Goal: Task Accomplishment & Management: Complete application form

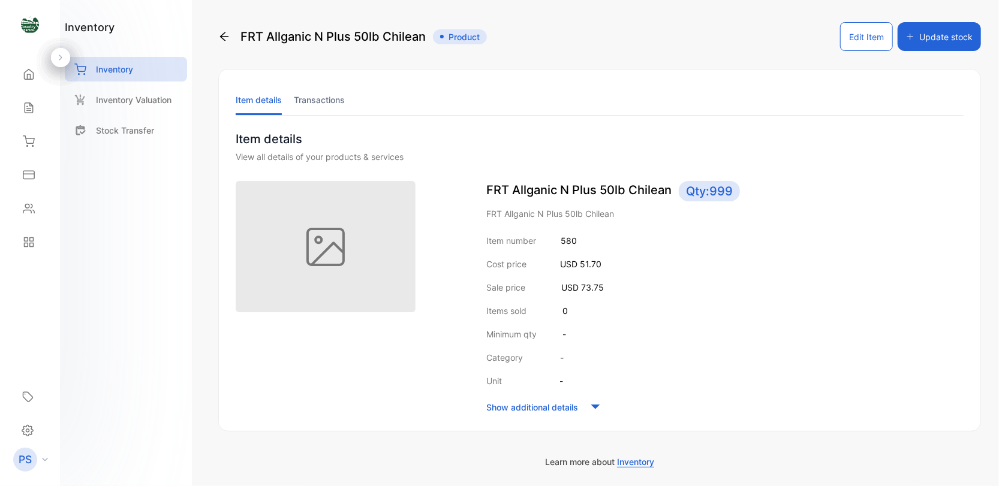
scroll to position [48, 0]
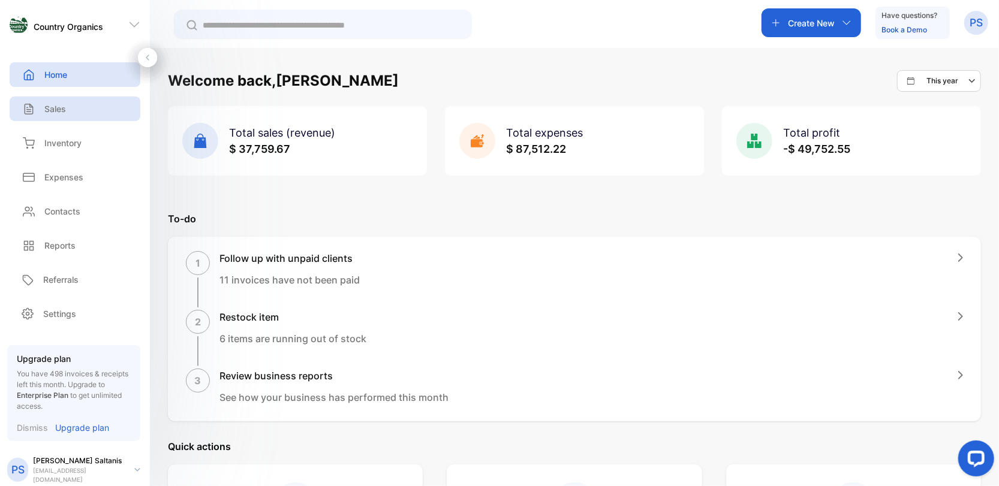
click at [51, 110] on p "Sales" at bounding box center [55, 109] width 22 height 13
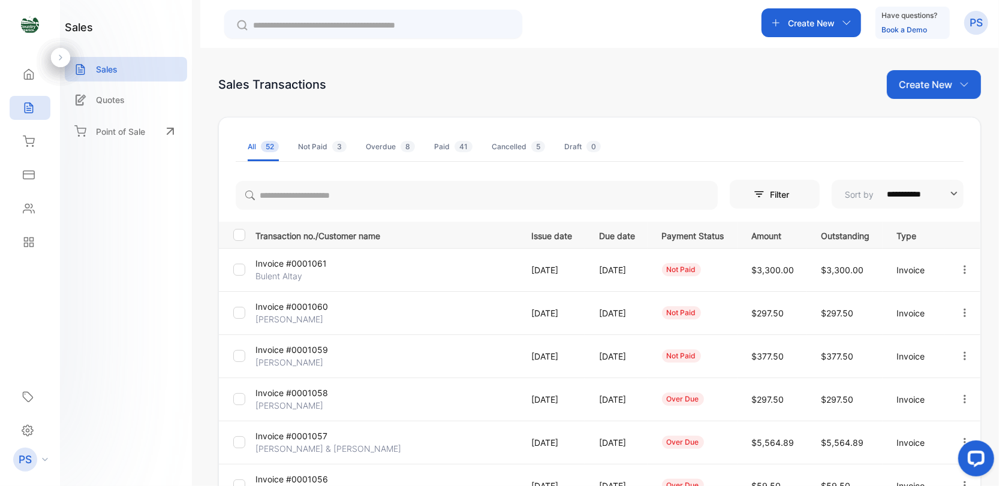
click at [840, 22] on div "Create New" at bounding box center [812, 22] width 100 height 29
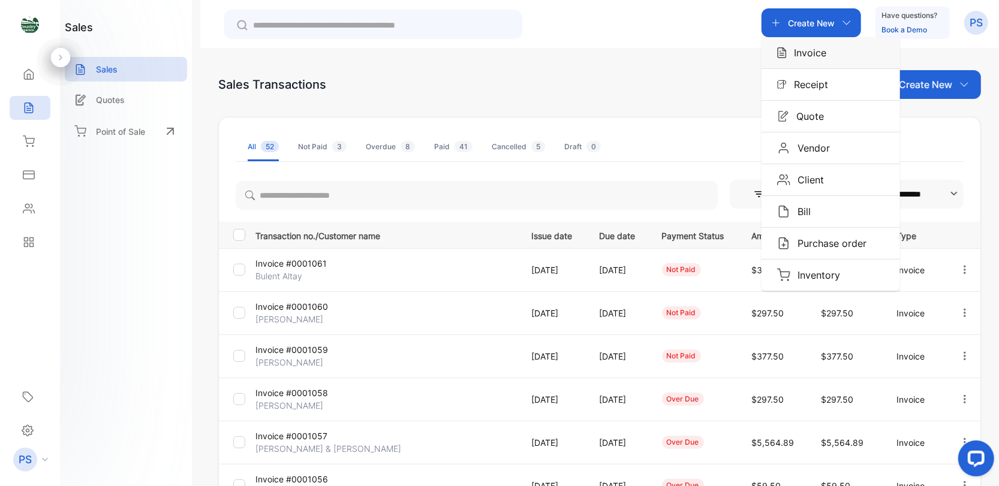
click at [788, 55] on p "Invoice" at bounding box center [807, 53] width 40 height 14
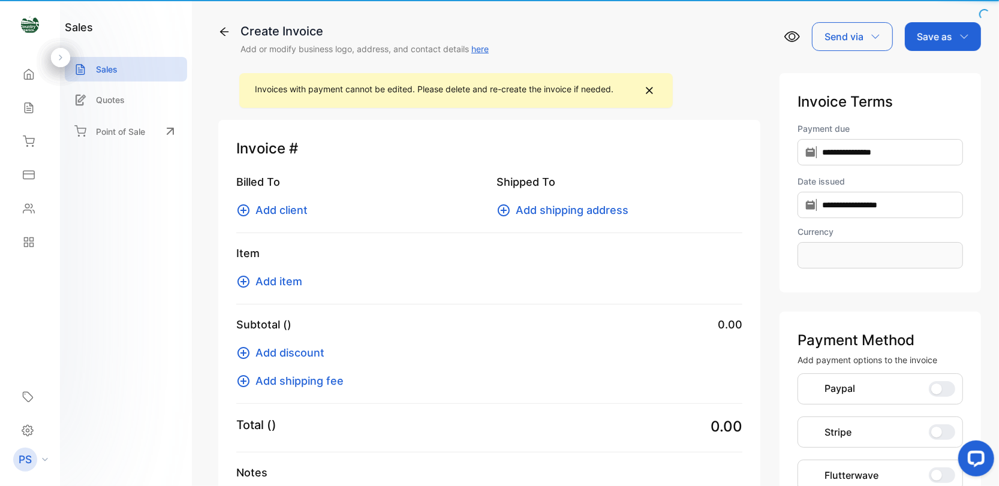
type input "**********"
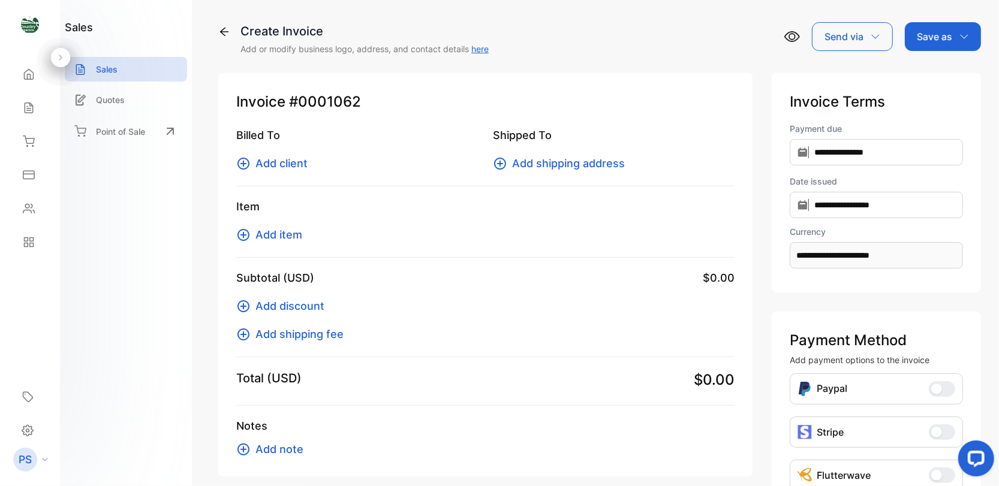
click at [248, 165] on icon at bounding box center [244, 164] width 12 height 12
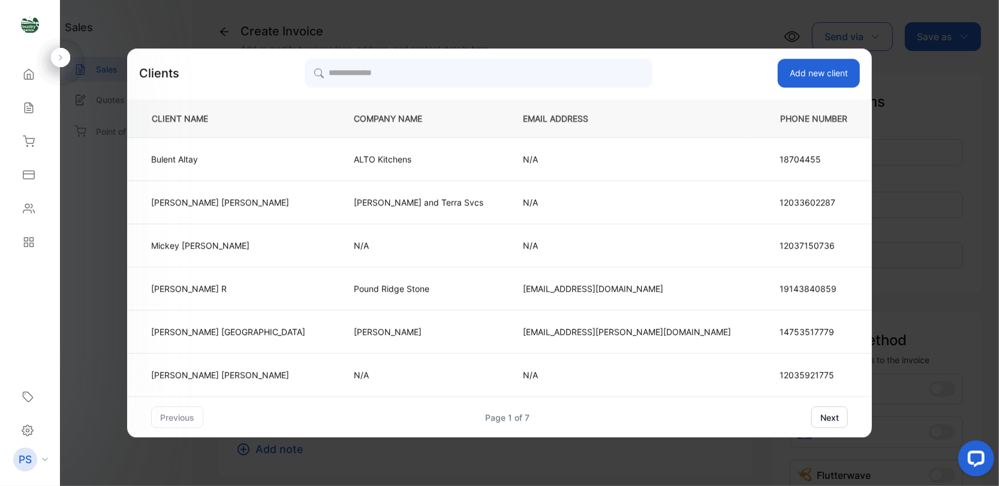
click at [812, 417] on button "next" at bounding box center [830, 418] width 37 height 22
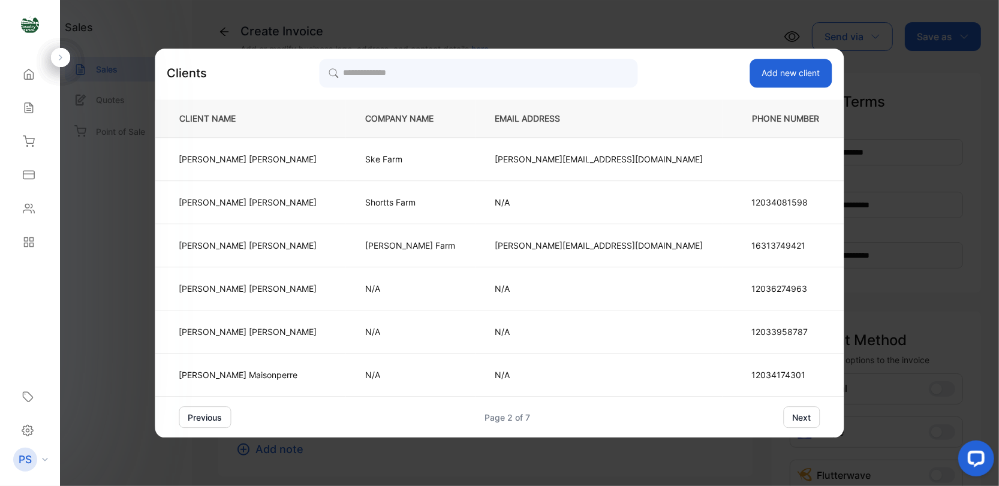
click at [784, 417] on button "next" at bounding box center [802, 418] width 37 height 22
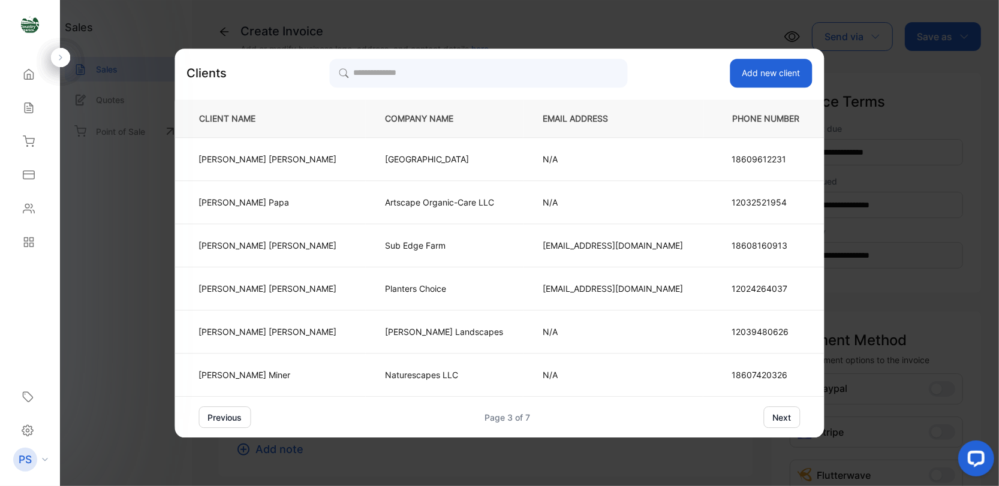
click at [715, 417] on div "previous Page 3 of 7 next" at bounding box center [500, 418] width 602 height 22
click at [764, 413] on button "next" at bounding box center [782, 418] width 37 height 22
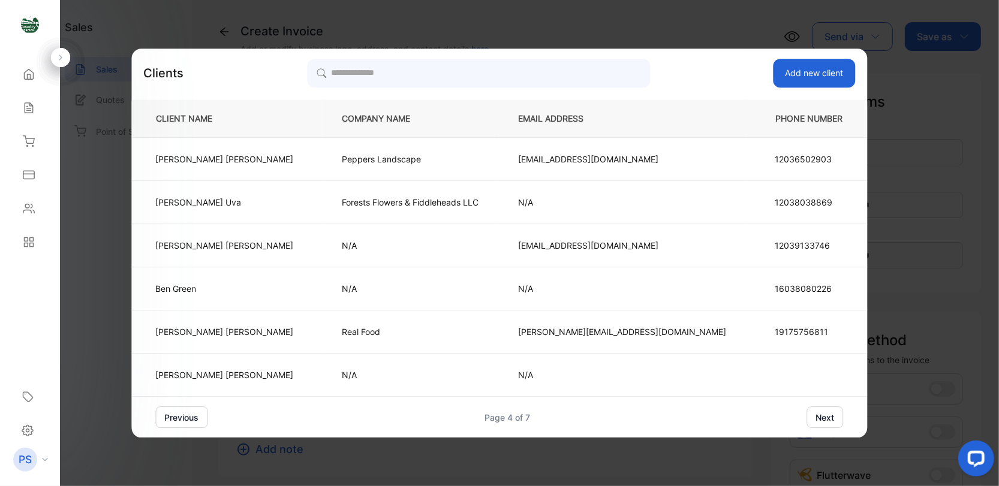
click at [807, 418] on button "next" at bounding box center [825, 418] width 37 height 22
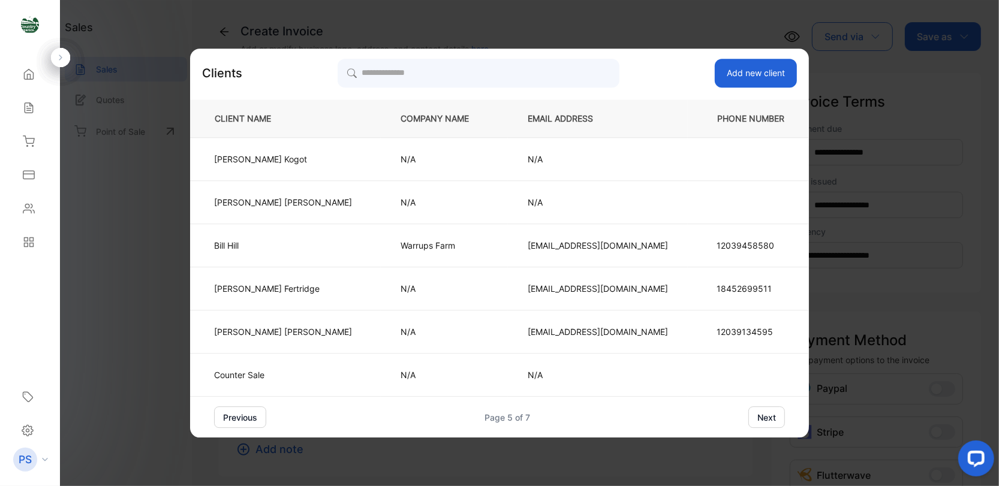
click at [753, 418] on div "previous Page 5 of 7 next" at bounding box center [499, 418] width 619 height 22
click at [749, 419] on button "next" at bounding box center [767, 418] width 37 height 22
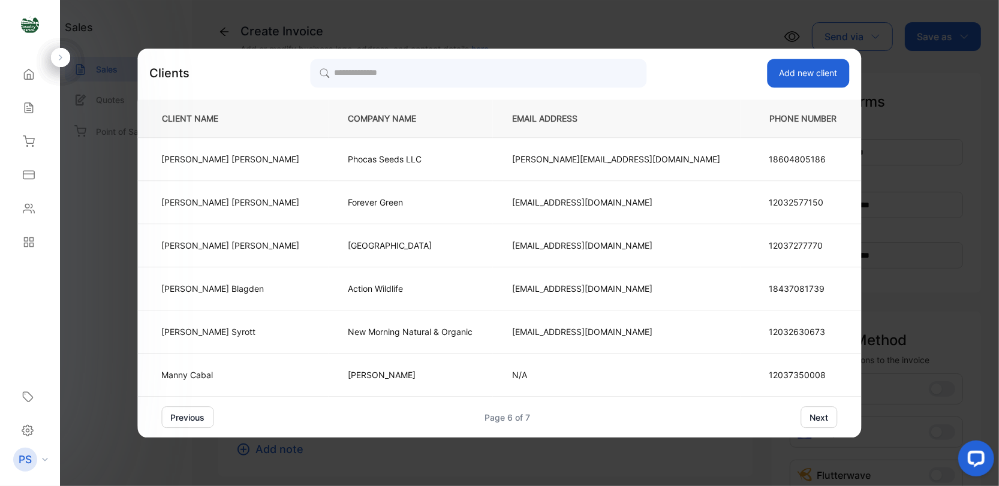
click at [801, 419] on button "next" at bounding box center [819, 418] width 37 height 22
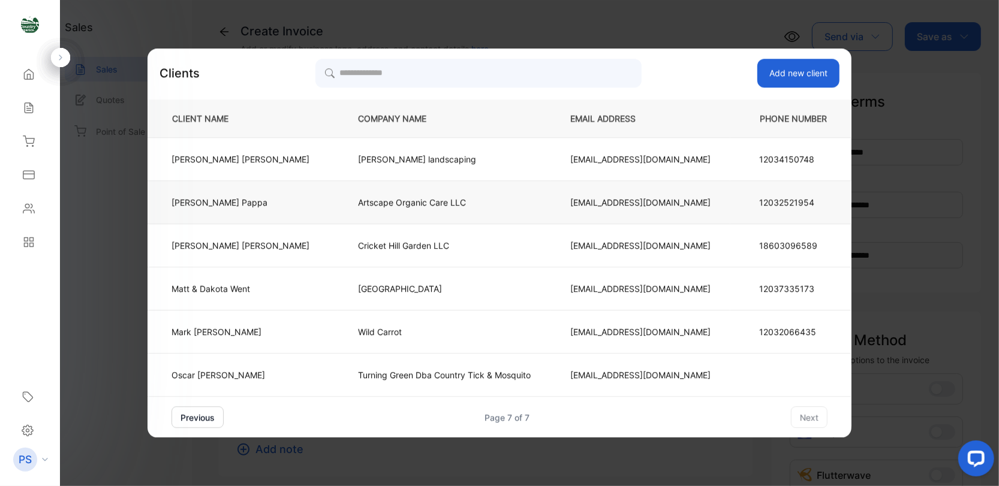
click at [338, 205] on td "Artscape Organic Care LLC" at bounding box center [444, 202] width 212 height 43
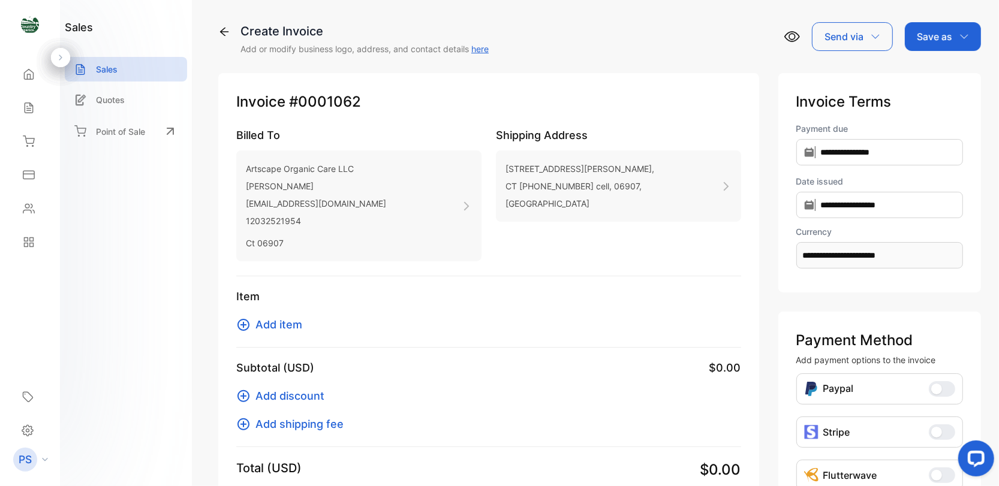
click at [244, 322] on icon at bounding box center [243, 325] width 14 height 14
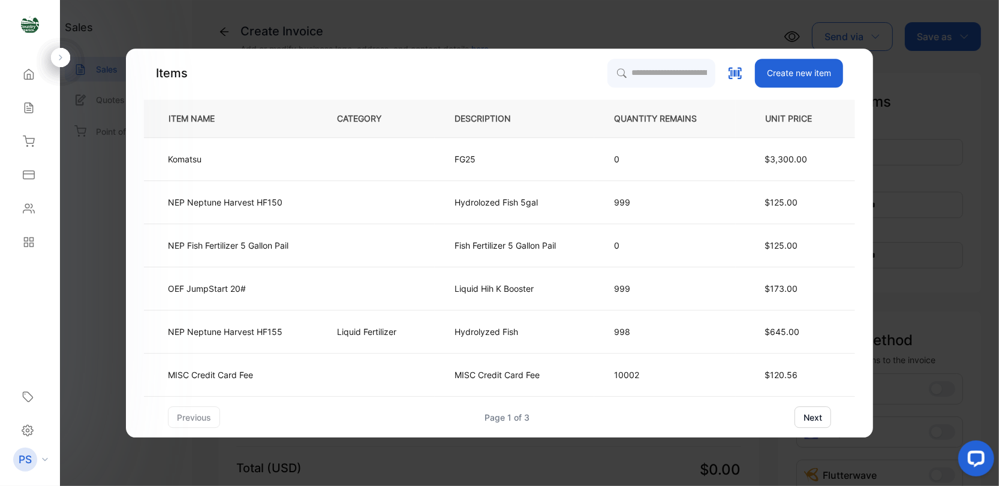
click at [810, 420] on button "next" at bounding box center [813, 418] width 37 height 22
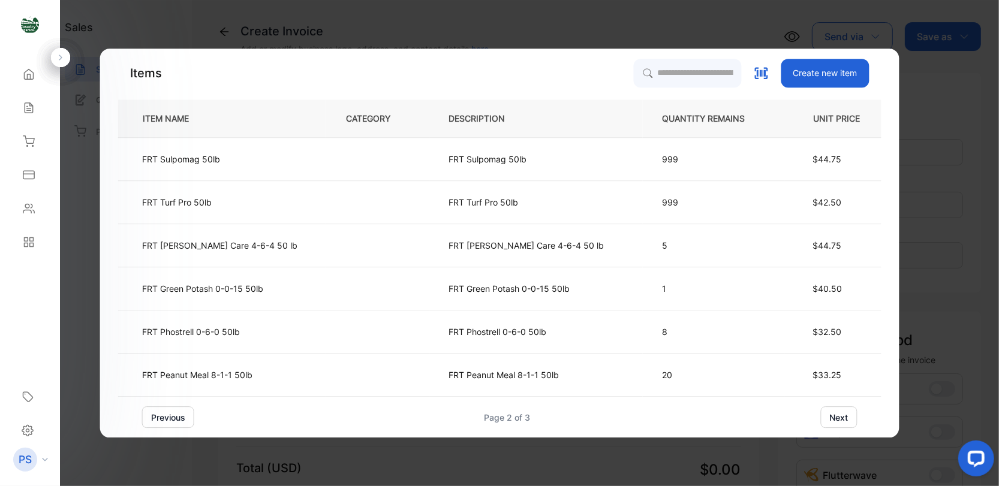
click at [821, 411] on button "next" at bounding box center [839, 418] width 37 height 22
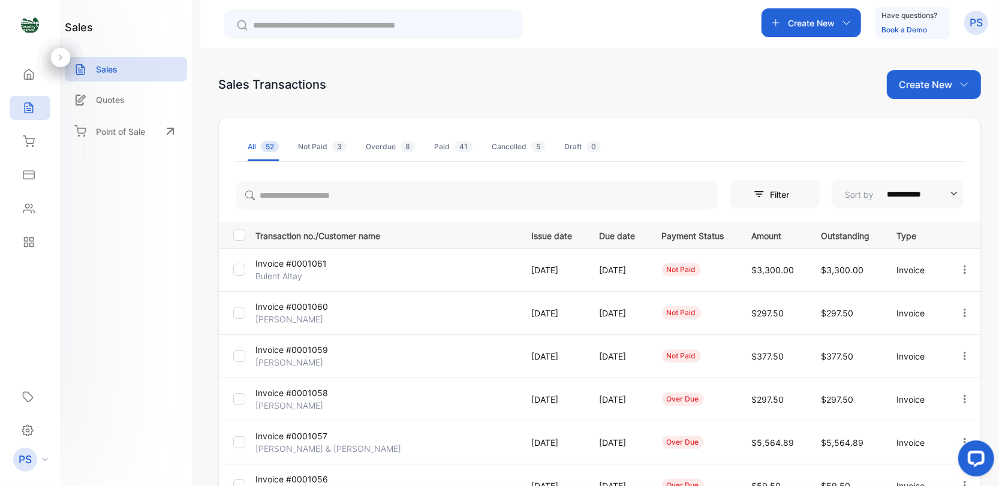
click at [842, 28] on div "Create New" at bounding box center [812, 22] width 100 height 29
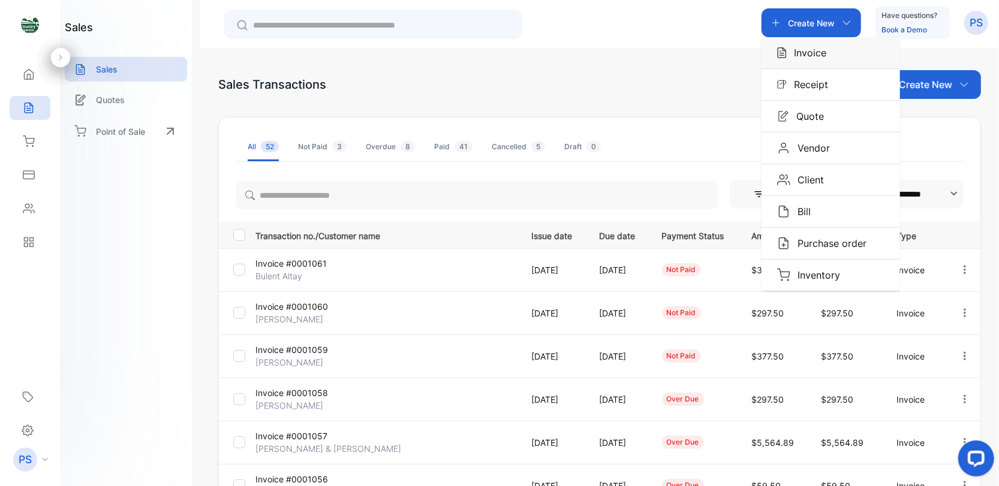
click at [820, 52] on p "Invoice" at bounding box center [807, 53] width 40 height 14
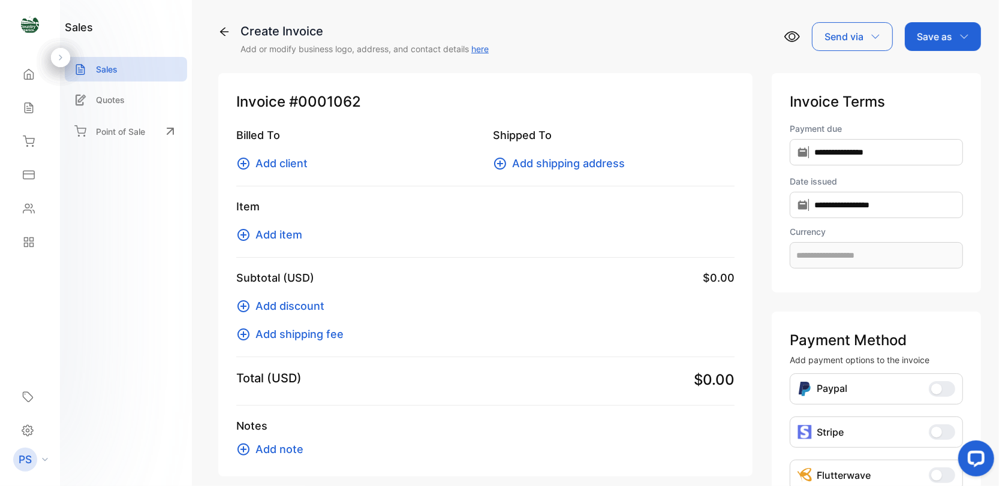
type input "**********"
click at [244, 164] on icon at bounding box center [244, 164] width 12 height 12
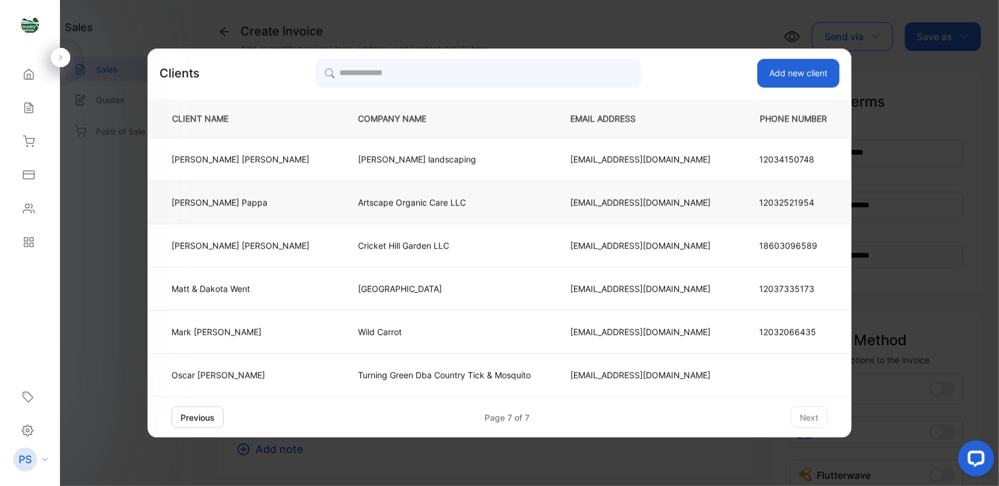
click at [256, 203] on p "[PERSON_NAME]" at bounding box center [241, 202] width 138 height 13
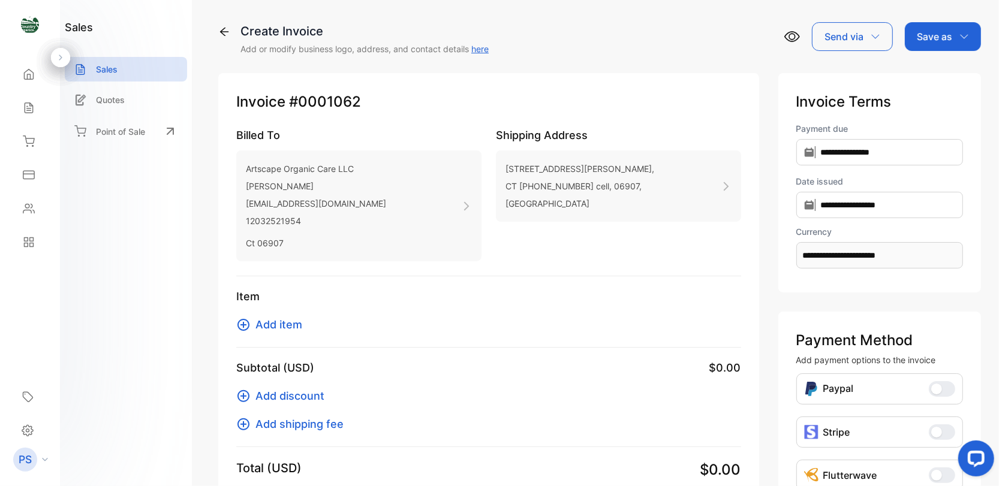
click at [241, 326] on icon at bounding box center [243, 325] width 14 height 14
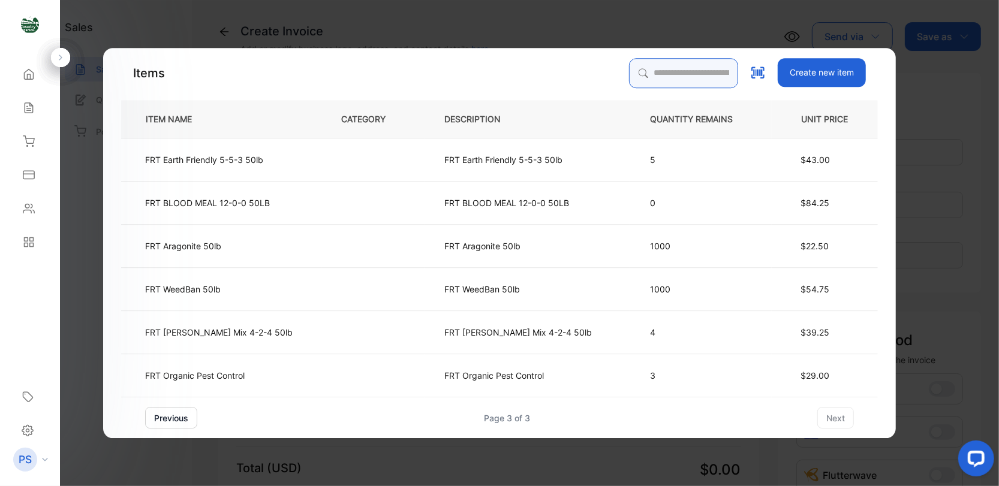
click at [629, 69] on input "search" at bounding box center [683, 73] width 109 height 30
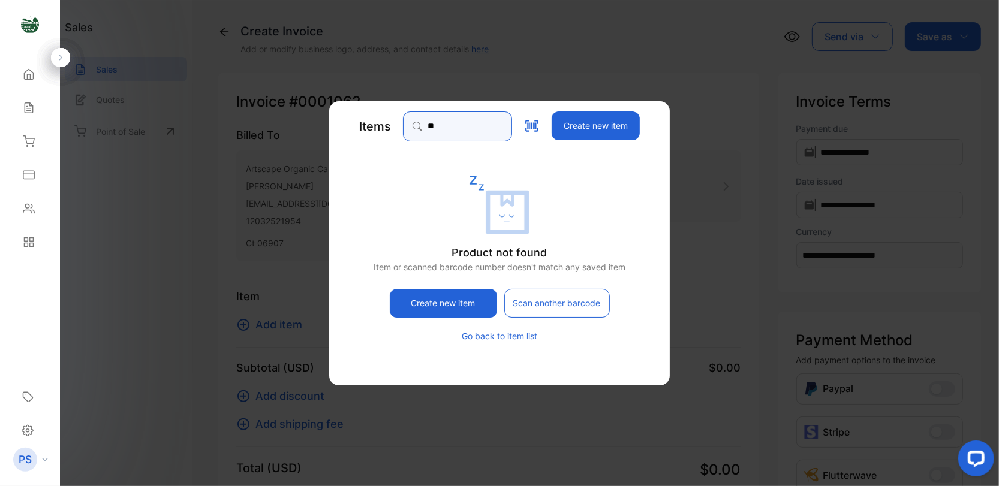
type input "**"
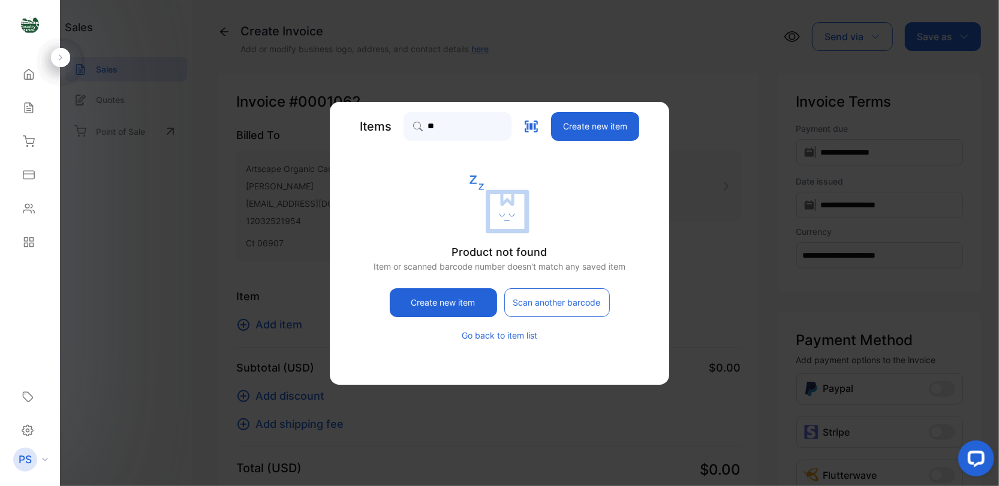
click at [527, 338] on button "Go back to item list" at bounding box center [500, 335] width 76 height 13
click at [502, 335] on button "Go back to item list" at bounding box center [500, 335] width 76 height 13
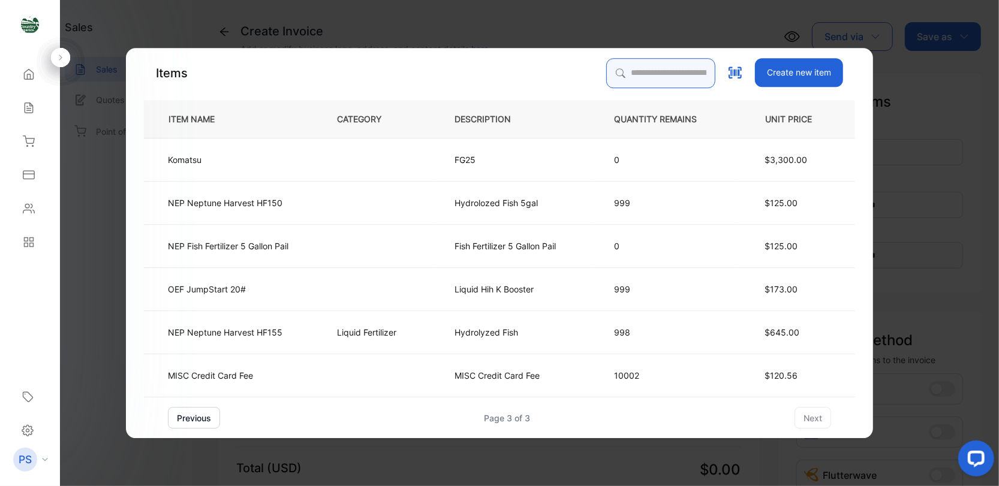
click at [606, 76] on input "search" at bounding box center [660, 73] width 109 height 30
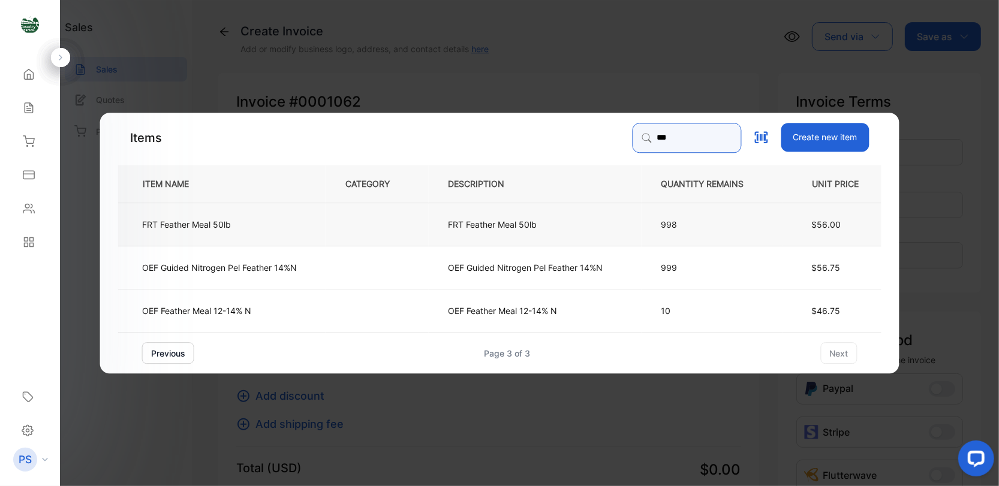
type input "***"
click at [249, 221] on td "FRT Feather Meal 50lb" at bounding box center [222, 224] width 208 height 43
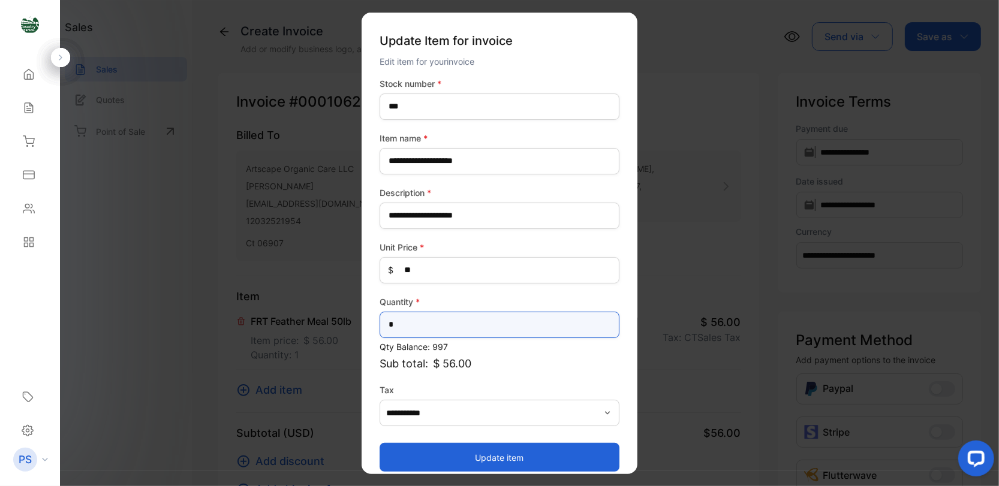
click at [401, 328] on input "*" at bounding box center [500, 324] width 240 height 26
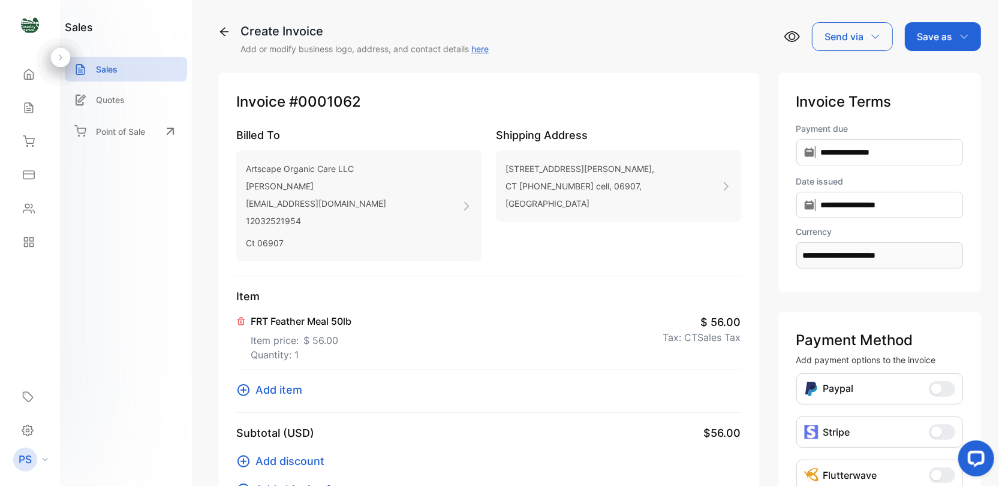
click at [239, 320] on icon at bounding box center [241, 322] width 10 height 10
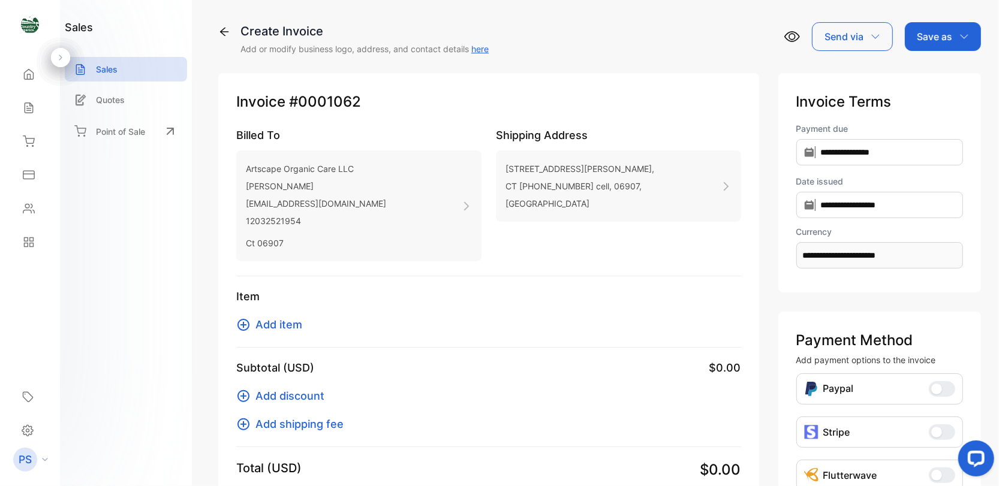
click at [244, 320] on icon at bounding box center [243, 325] width 14 height 14
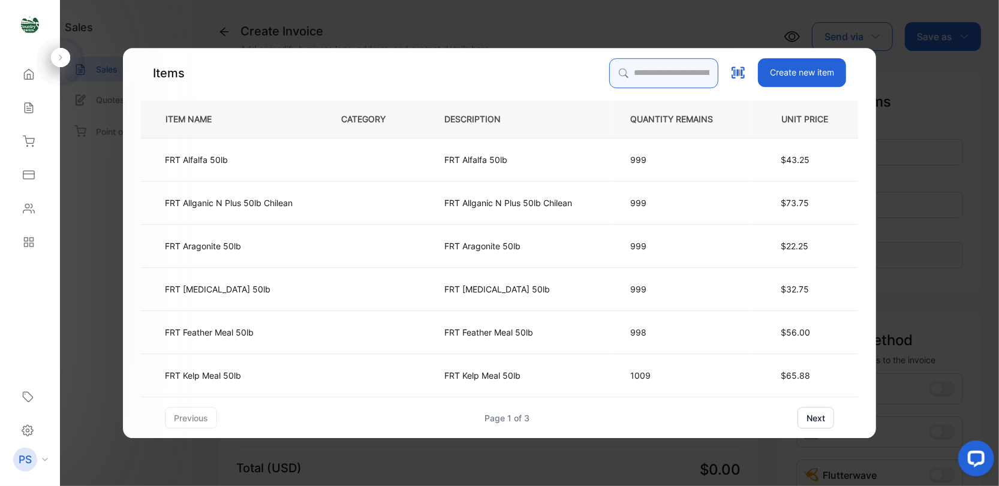
click at [609, 71] on input "search" at bounding box center [663, 73] width 109 height 30
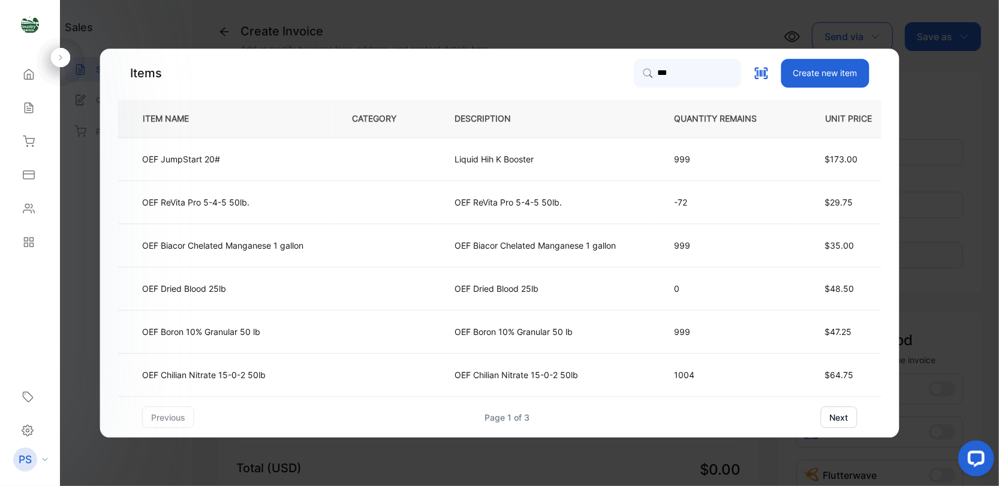
click at [840, 420] on button "next" at bounding box center [839, 418] width 37 height 22
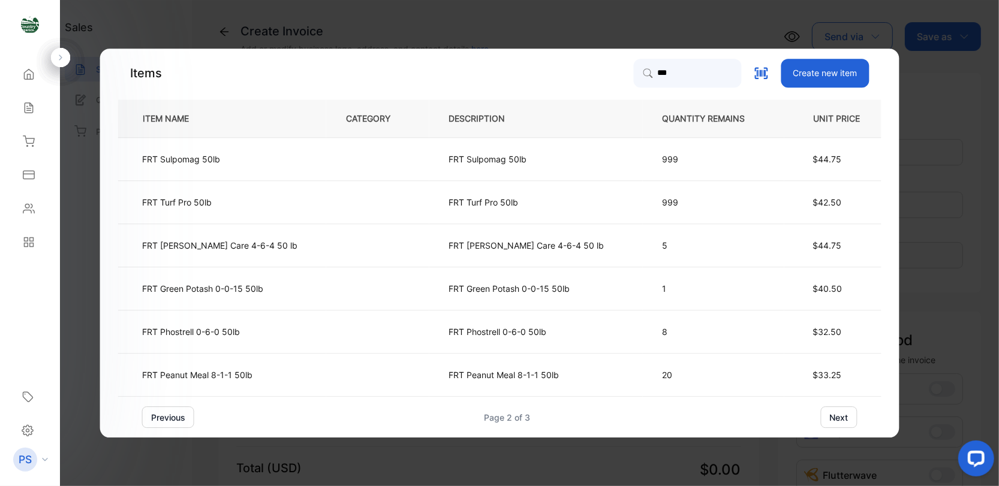
click at [840, 420] on div "previous Page 2 of 3 next" at bounding box center [500, 418] width 764 height 22
click at [821, 420] on button "next" at bounding box center [839, 418] width 37 height 22
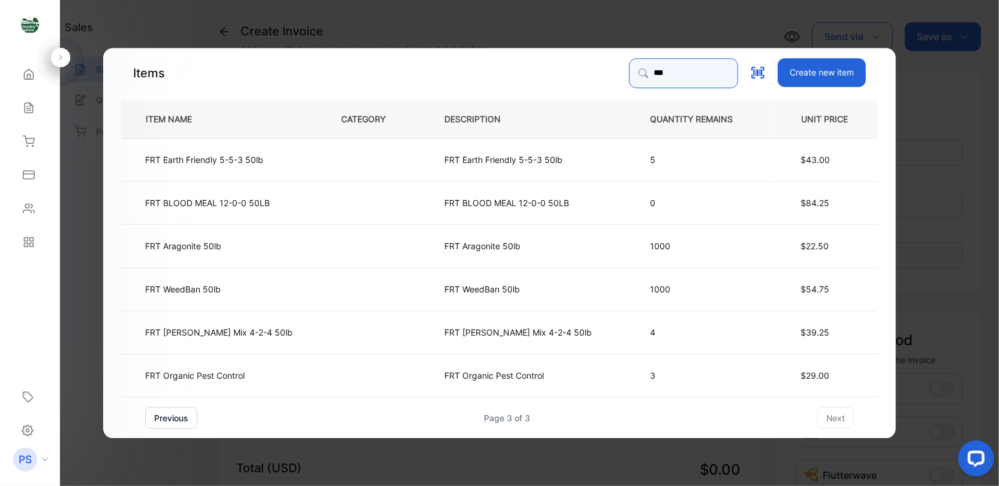
click at [633, 73] on input "***" at bounding box center [683, 73] width 109 height 30
type input "*"
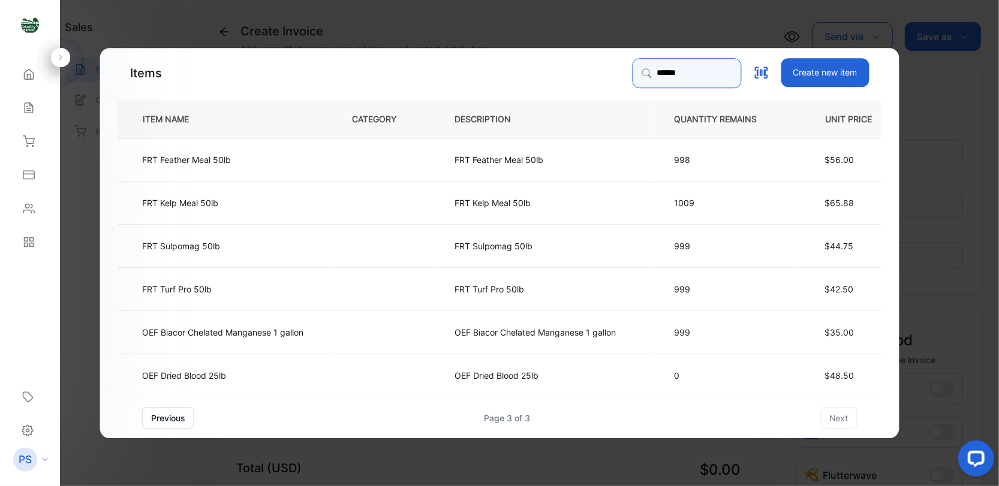
type input "******"
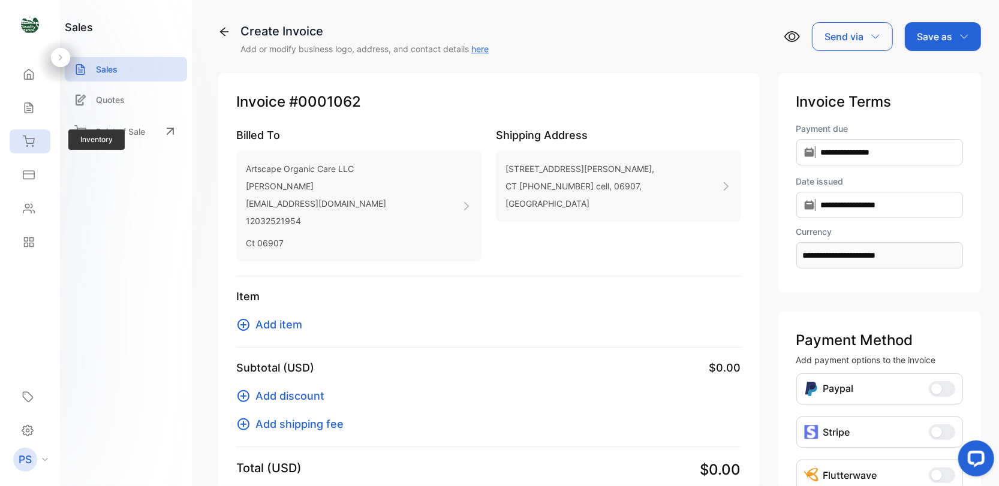
click at [26, 143] on icon at bounding box center [28, 141] width 11 height 10
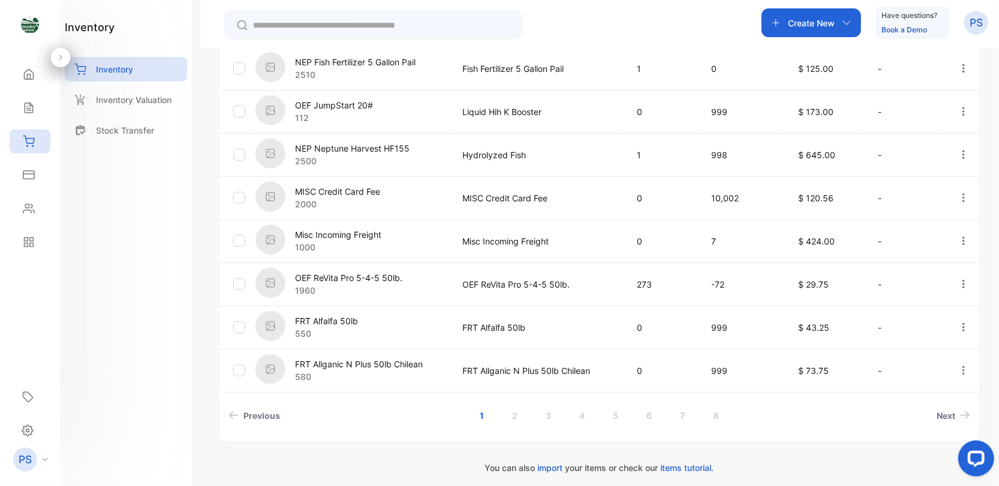
scroll to position [384, 0]
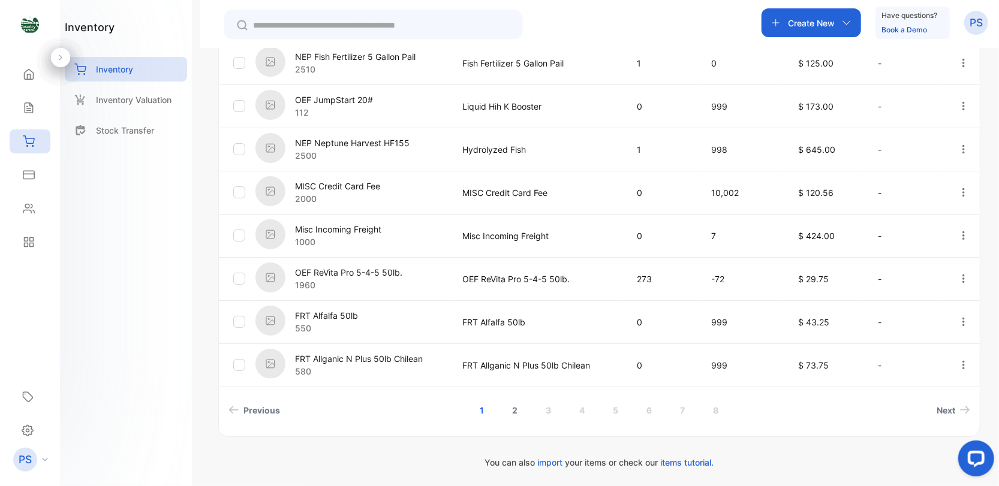
click at [514, 414] on link "2" at bounding box center [515, 410] width 34 height 22
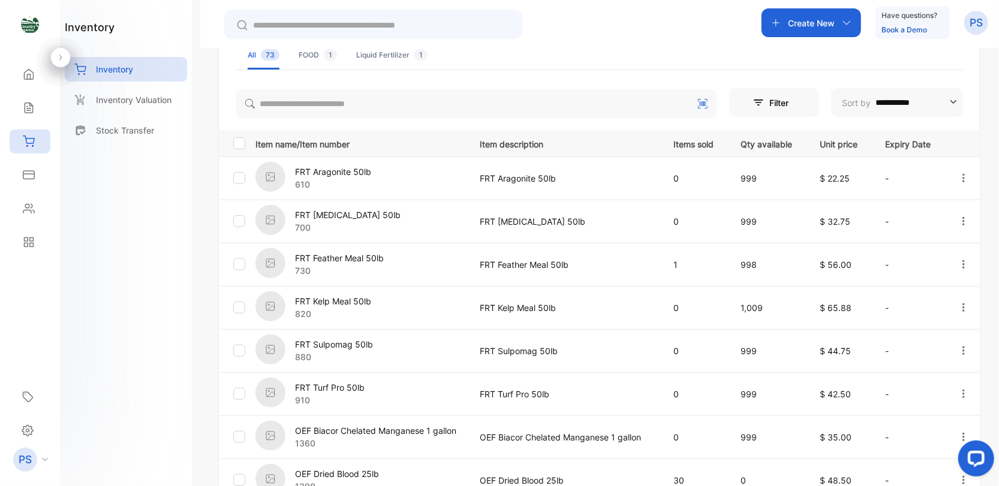
scroll to position [243, 0]
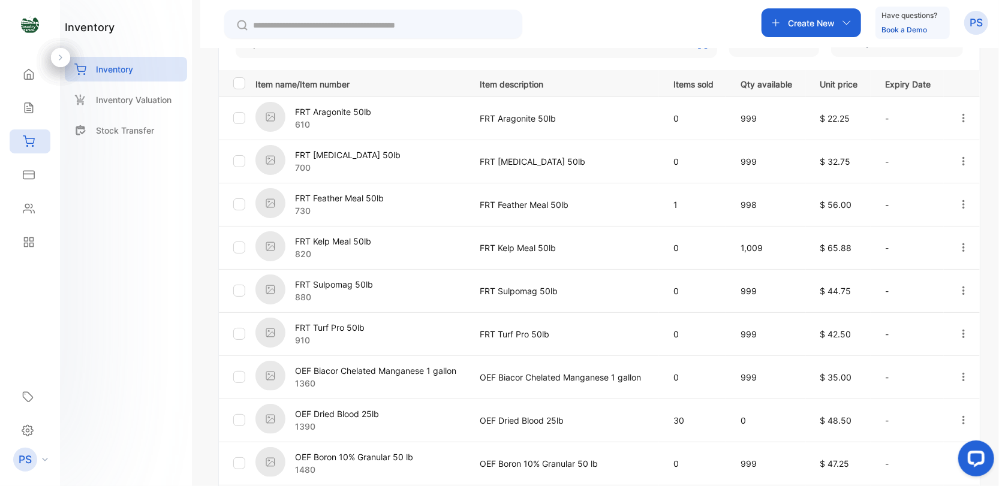
click at [344, 207] on p "730" at bounding box center [339, 211] width 89 height 13
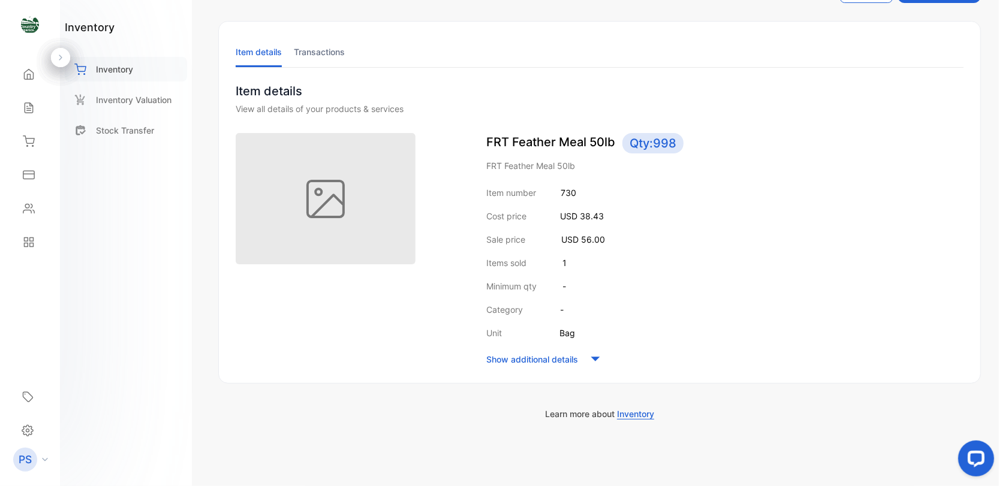
click at [106, 65] on p "Inventory" at bounding box center [114, 69] width 37 height 13
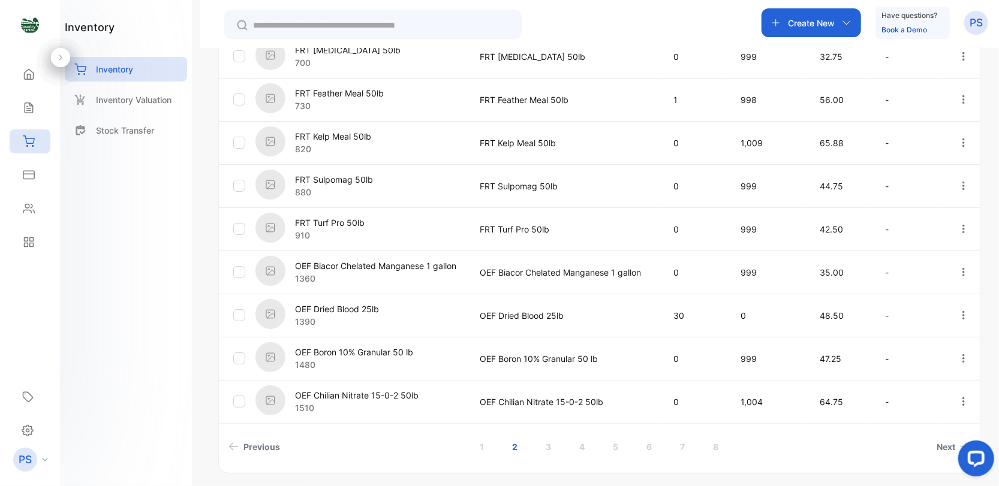
scroll to position [384, 0]
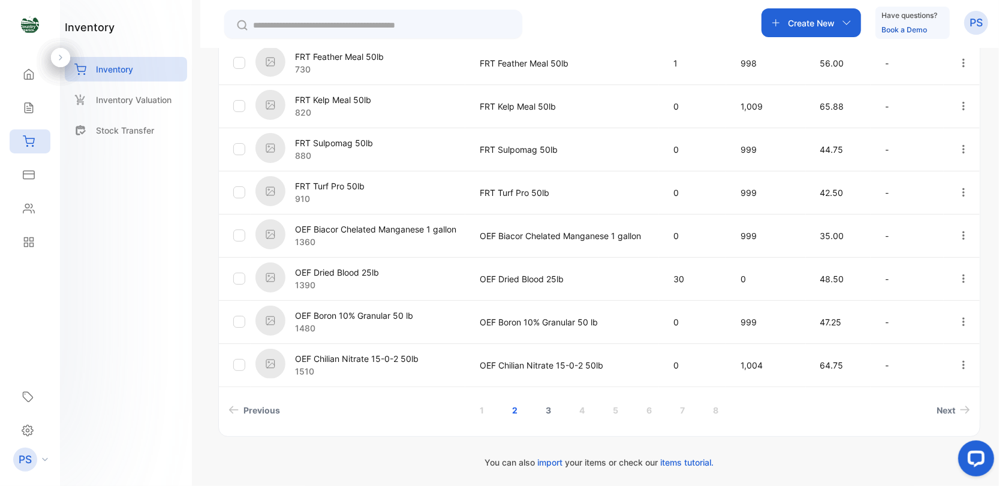
click at [545, 406] on link "3" at bounding box center [548, 410] width 34 height 22
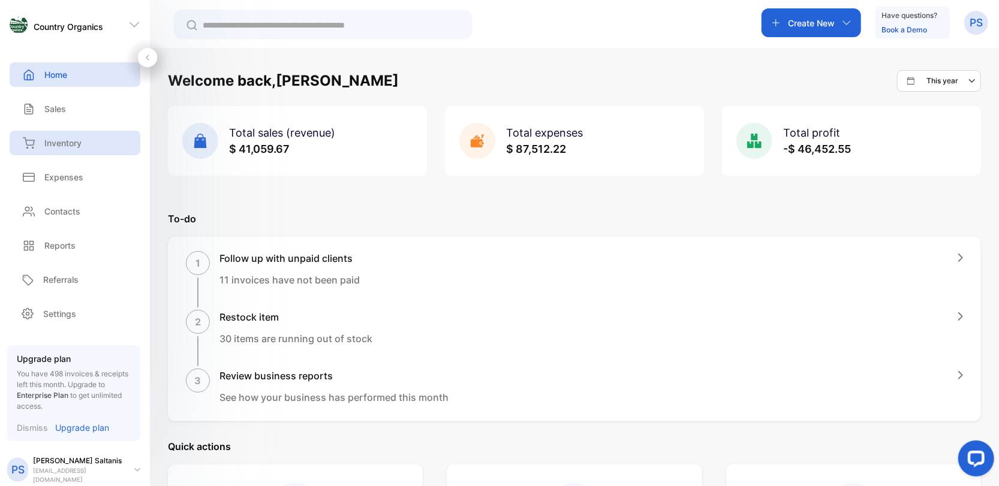
click at [50, 143] on p "Inventory" at bounding box center [62, 143] width 37 height 13
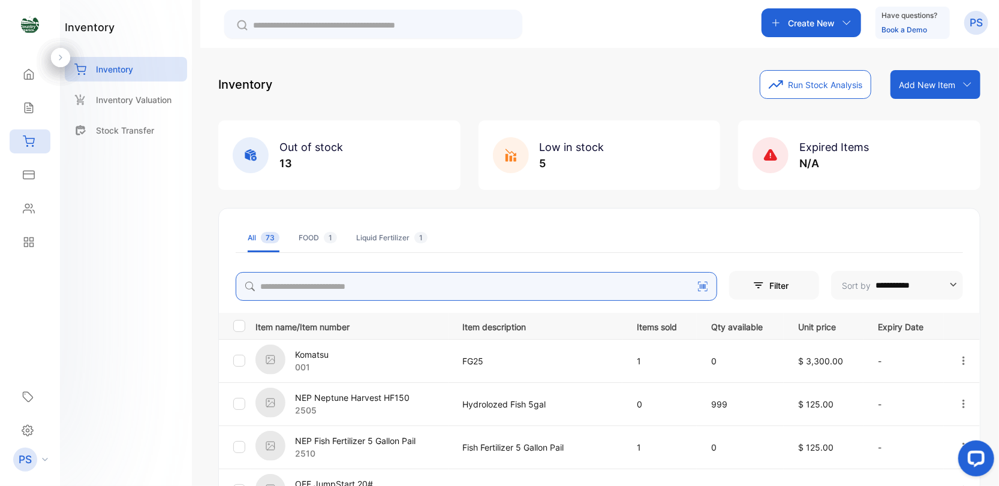
click at [284, 288] on input "search" at bounding box center [477, 286] width 482 height 29
type input "***"
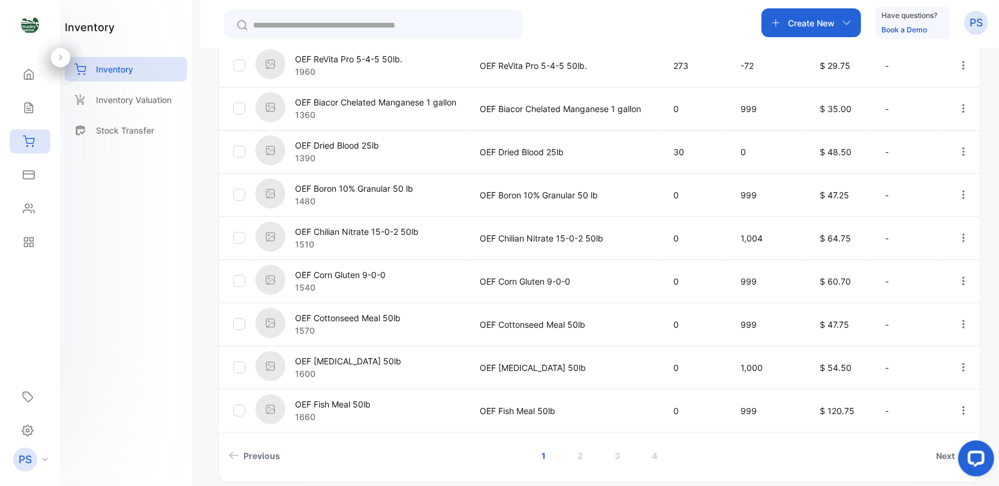
scroll to position [340, 0]
click at [575, 455] on link "2" at bounding box center [580, 455] width 34 height 22
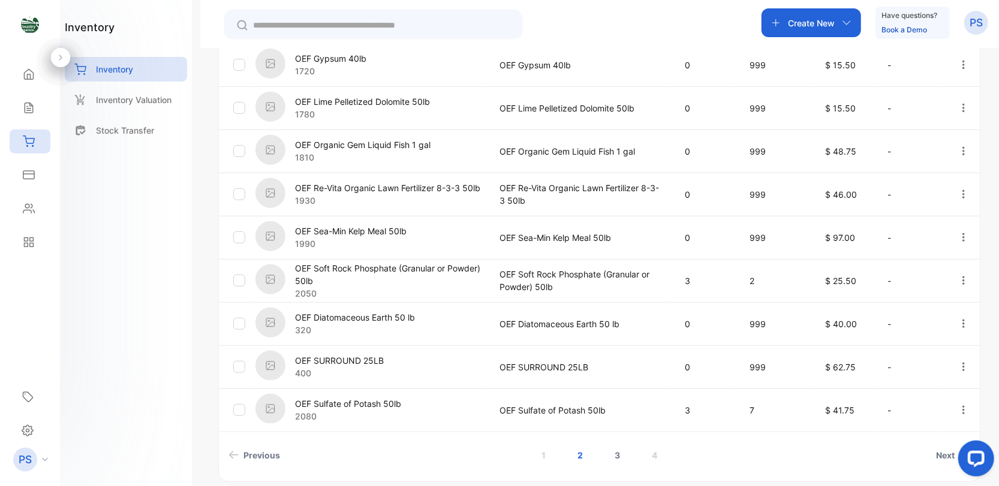
click at [618, 455] on link "3" at bounding box center [617, 455] width 34 height 22
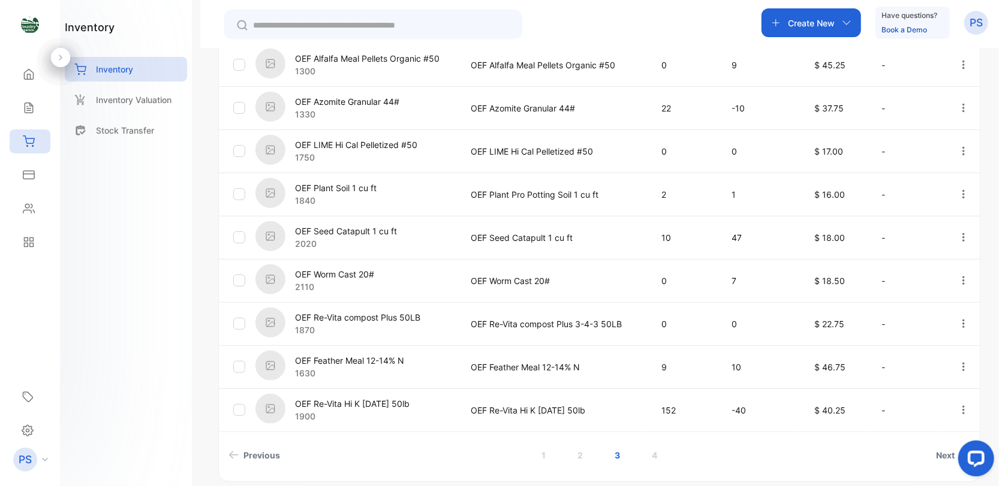
click at [321, 375] on p "1630" at bounding box center [349, 373] width 109 height 13
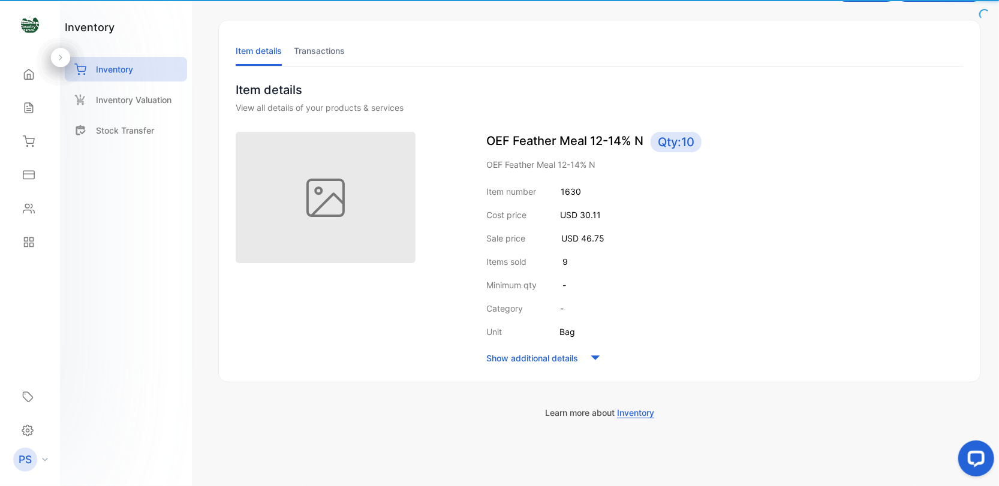
scroll to position [48, 0]
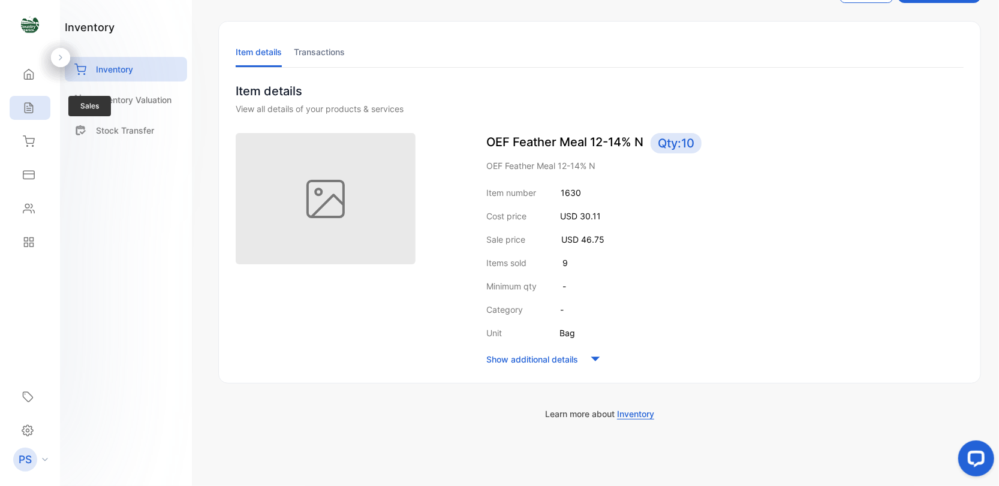
click at [29, 103] on icon at bounding box center [29, 108] width 8 height 10
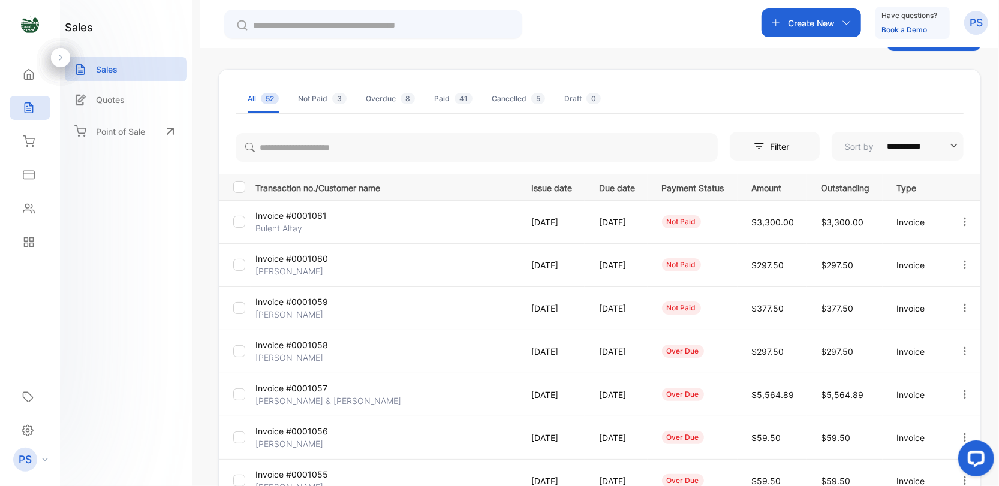
click at [848, 16] on div "Create New" at bounding box center [812, 22] width 100 height 29
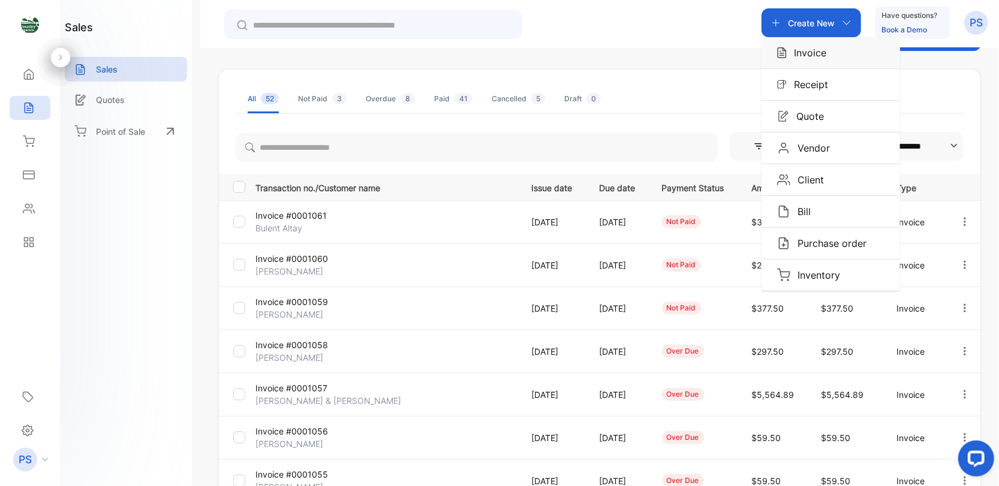
click at [815, 52] on p "Invoice" at bounding box center [807, 53] width 40 height 14
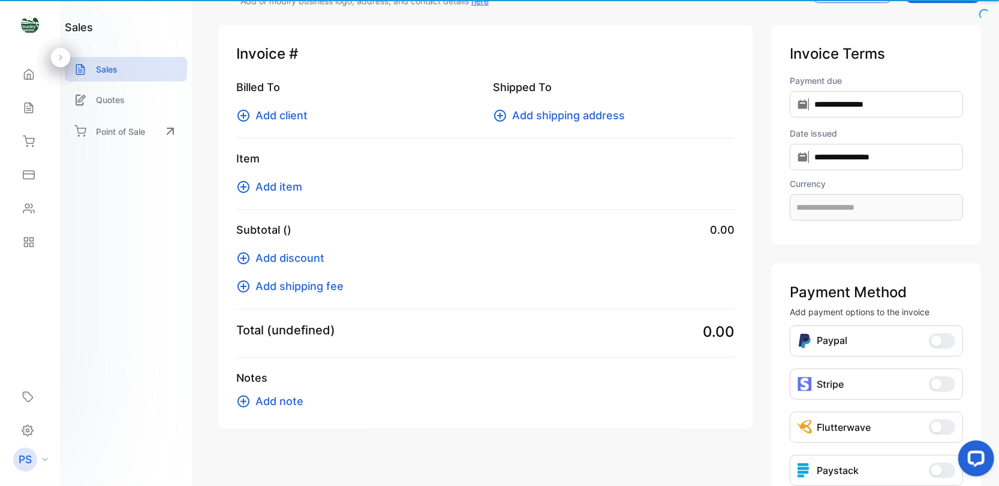
type input "**********"
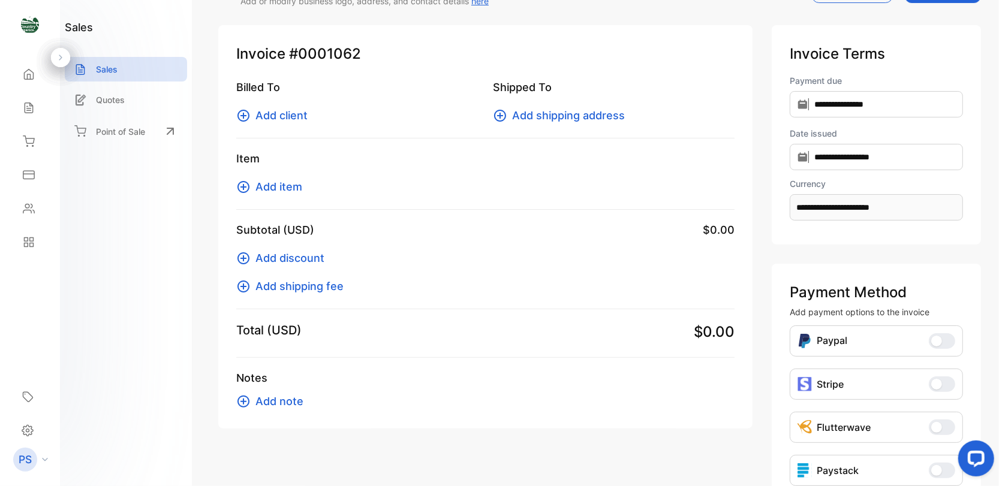
click at [244, 114] on icon at bounding box center [244, 116] width 12 height 12
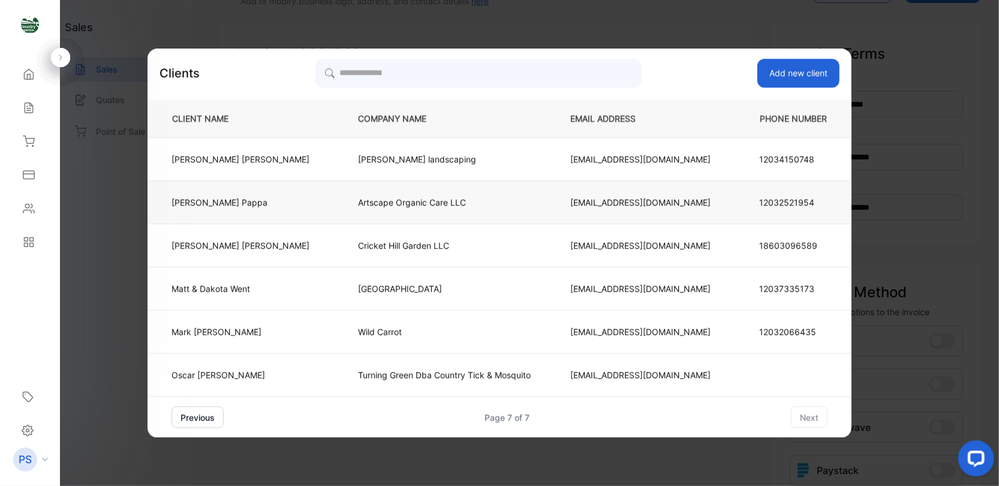
click at [254, 199] on p "[PERSON_NAME]" at bounding box center [241, 202] width 138 height 13
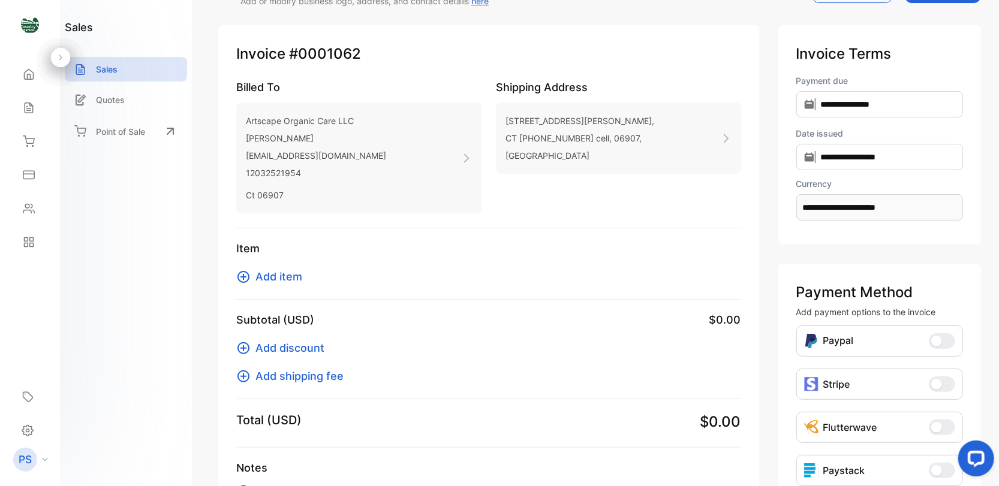
click at [244, 277] on icon at bounding box center [244, 277] width 12 height 12
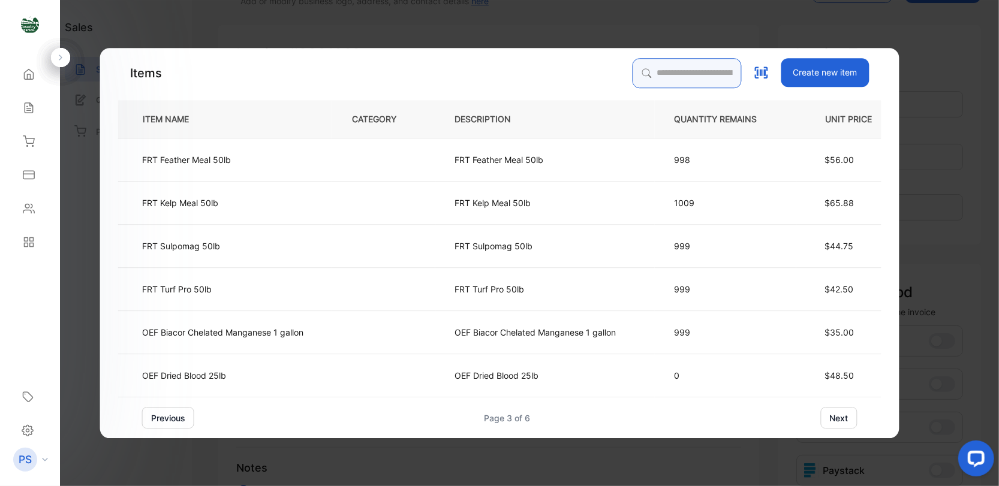
click at [657, 76] on input "search" at bounding box center [686, 73] width 109 height 30
type input "***"
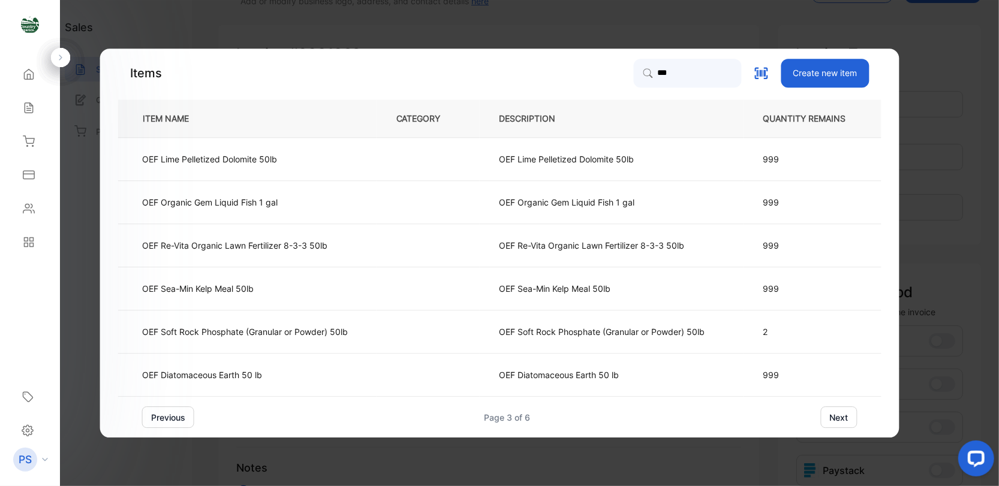
click at [847, 421] on button "next" at bounding box center [839, 418] width 37 height 22
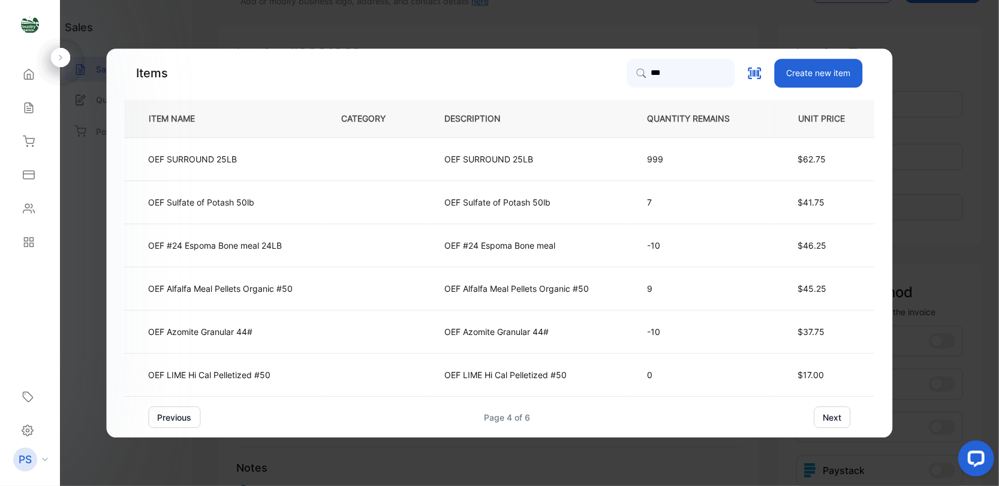
click at [834, 421] on button "next" at bounding box center [833, 418] width 37 height 22
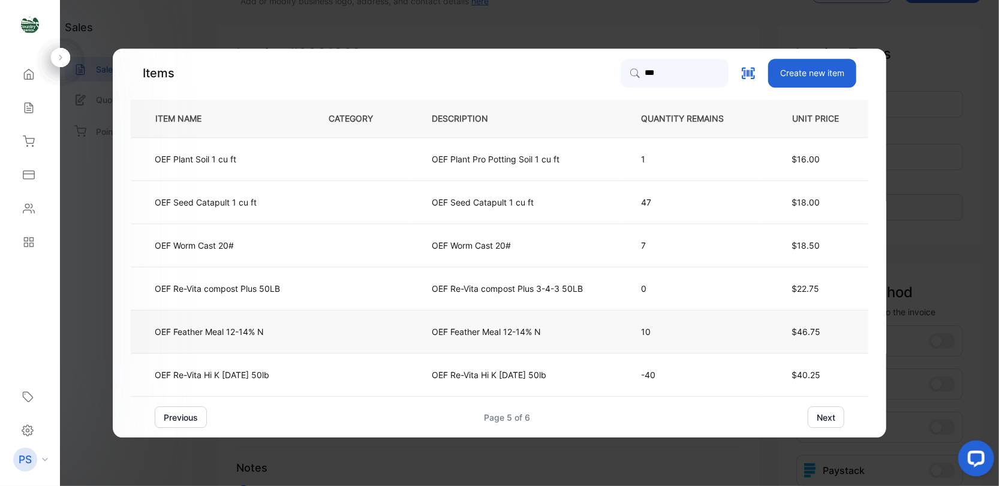
click at [319, 340] on td at bounding box center [360, 332] width 103 height 43
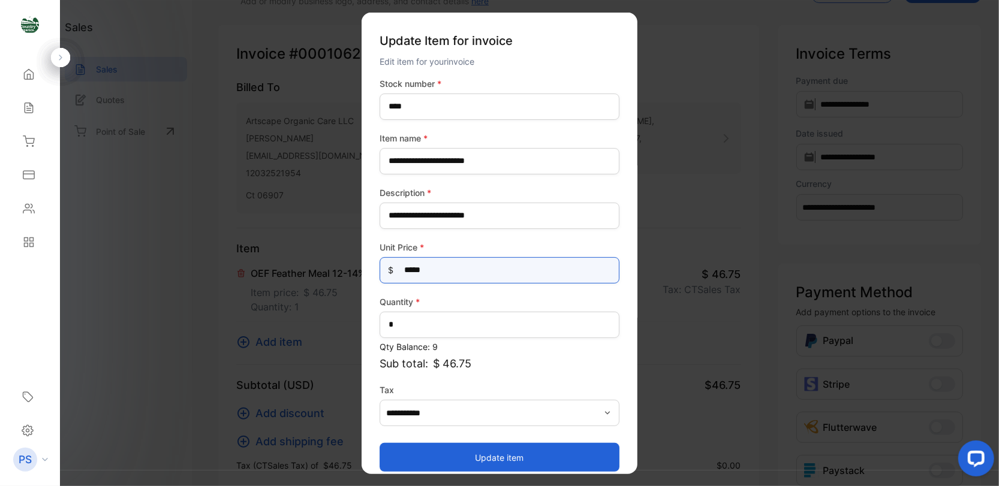
click at [437, 271] on Price-inputprice "*****" at bounding box center [500, 270] width 240 height 26
click at [432, 271] on Price-inputprice "*****" at bounding box center [500, 270] width 240 height 26
type Price-inputprice "*"
type Price-inputprice "*****"
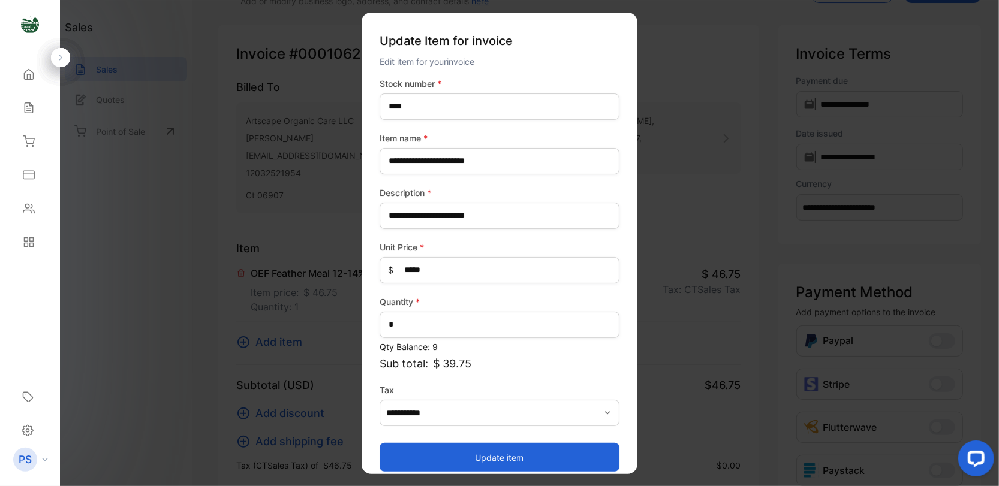
click at [607, 411] on icon "button" at bounding box center [608, 413] width 10 height 10
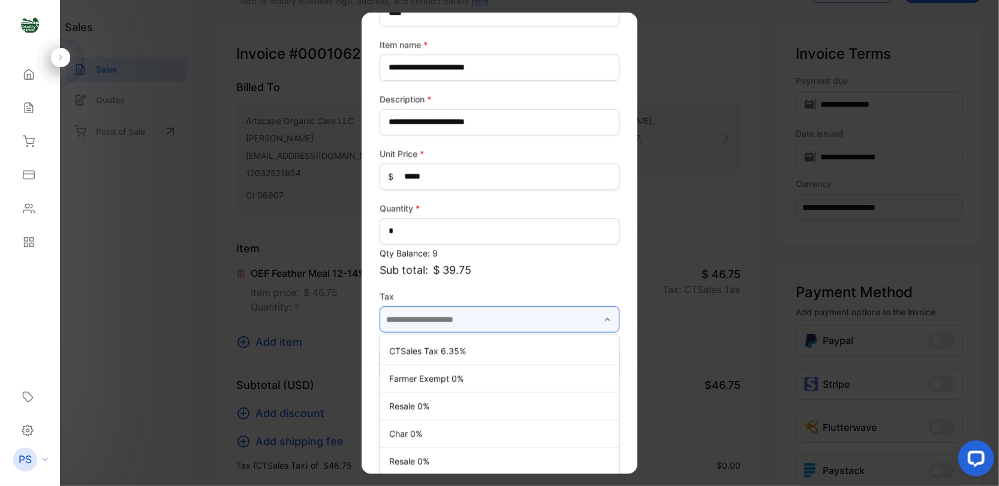
scroll to position [98, 0]
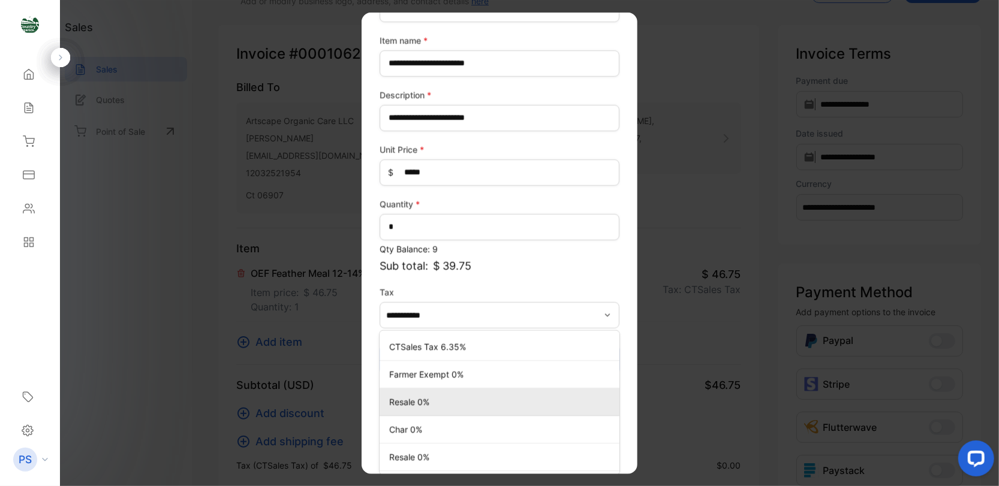
click at [413, 399] on p "Resale 0%" at bounding box center [502, 402] width 226 height 13
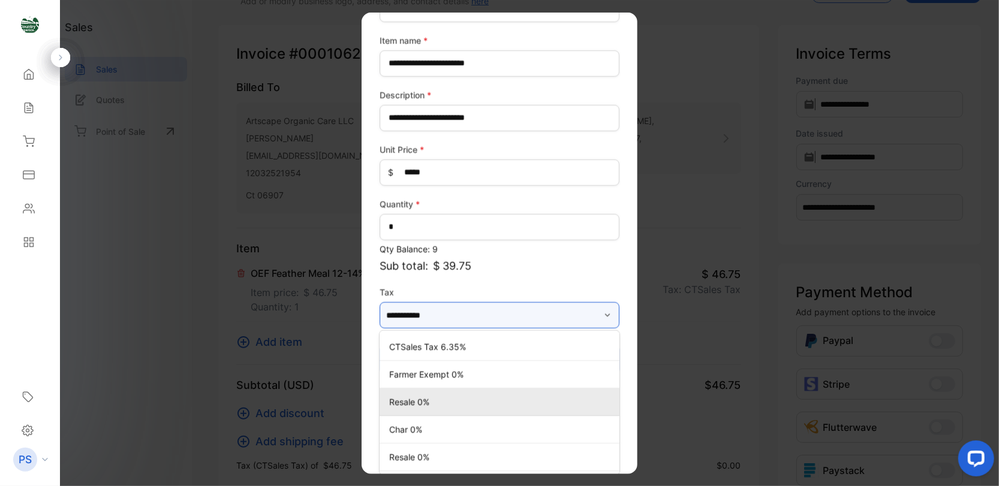
type input "*********"
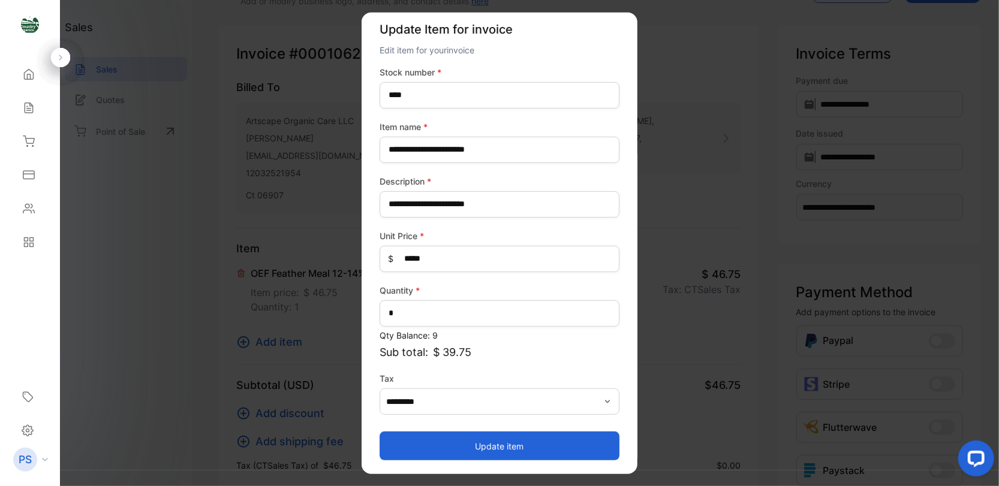
click at [476, 449] on button "Update item" at bounding box center [500, 446] width 240 height 29
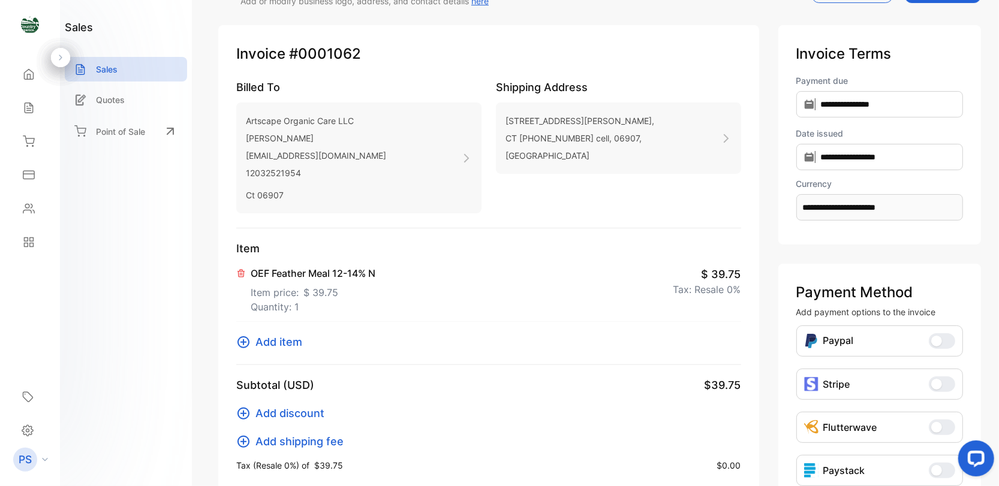
click at [243, 340] on icon at bounding box center [244, 343] width 12 height 12
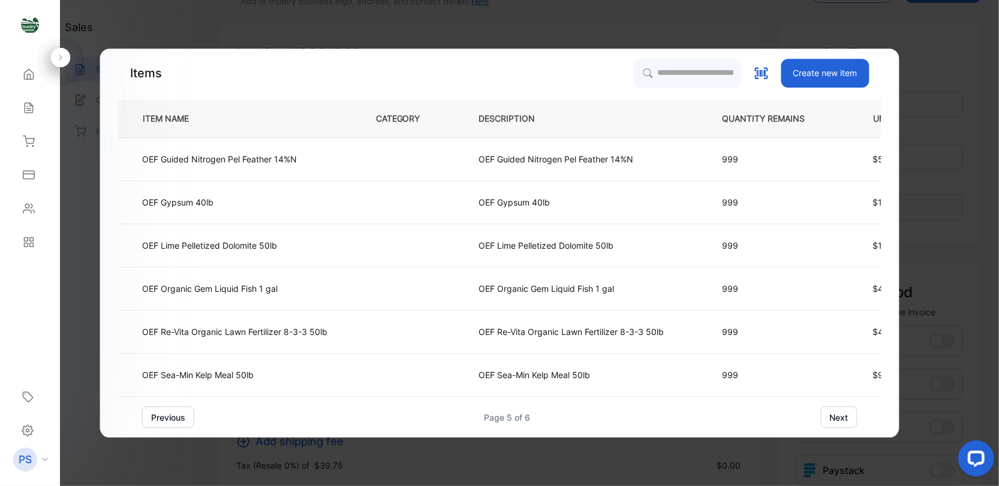
click at [833, 420] on button "next" at bounding box center [839, 418] width 37 height 22
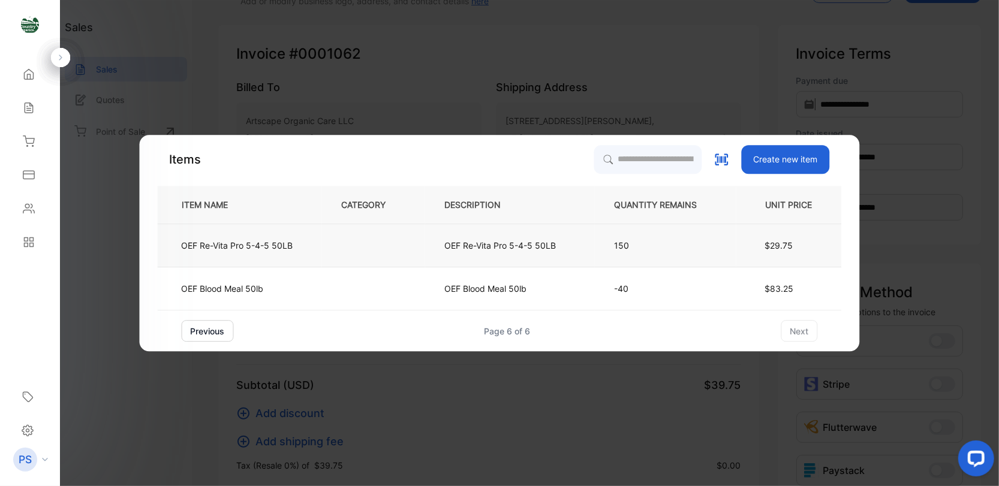
click at [272, 244] on p "OEF Re-Vita Pro 5-4-5 50LB" at bounding box center [238, 245] width 112 height 13
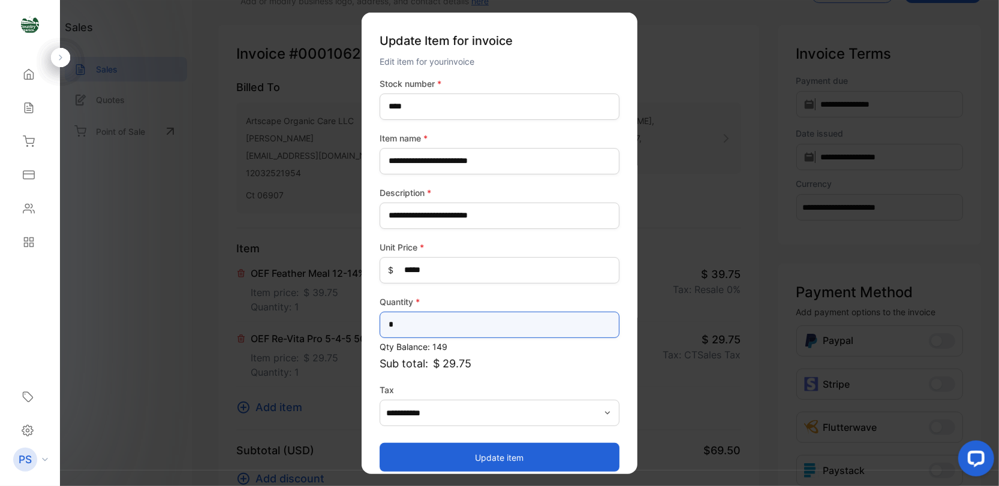
click at [397, 326] on input "*" at bounding box center [500, 324] width 240 height 26
type input "**"
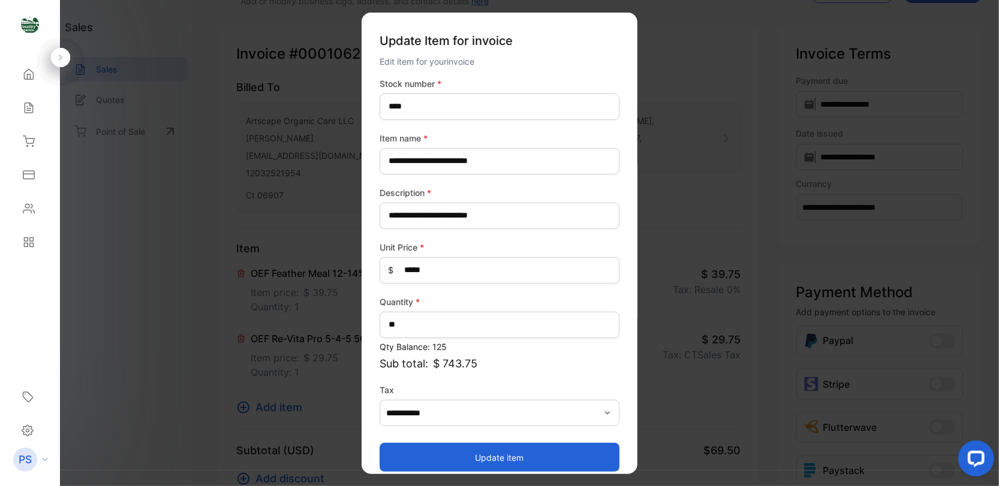
click at [607, 415] on icon "button" at bounding box center [608, 413] width 10 height 10
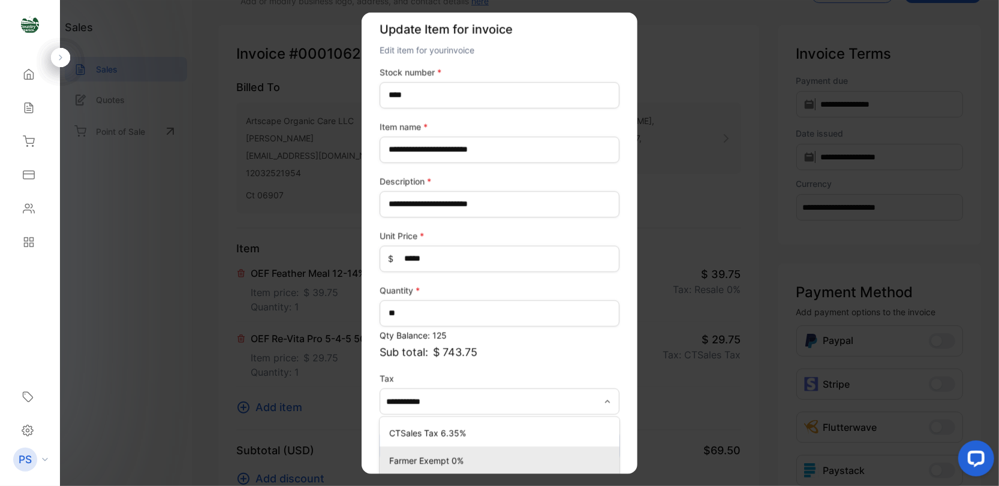
click at [582, 468] on div "Farmer Exempt 0%" at bounding box center [500, 460] width 240 height 17
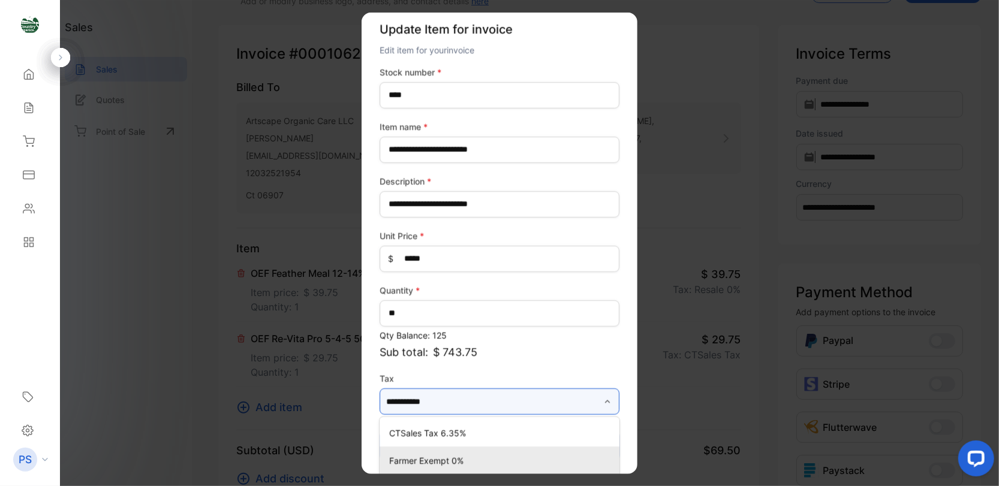
type input "**********"
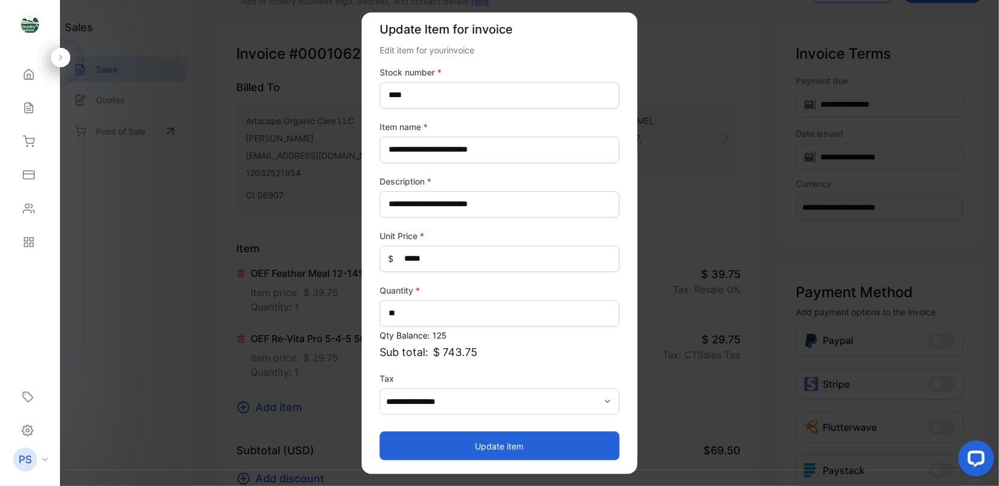
click at [604, 401] on icon "button" at bounding box center [608, 401] width 10 height 10
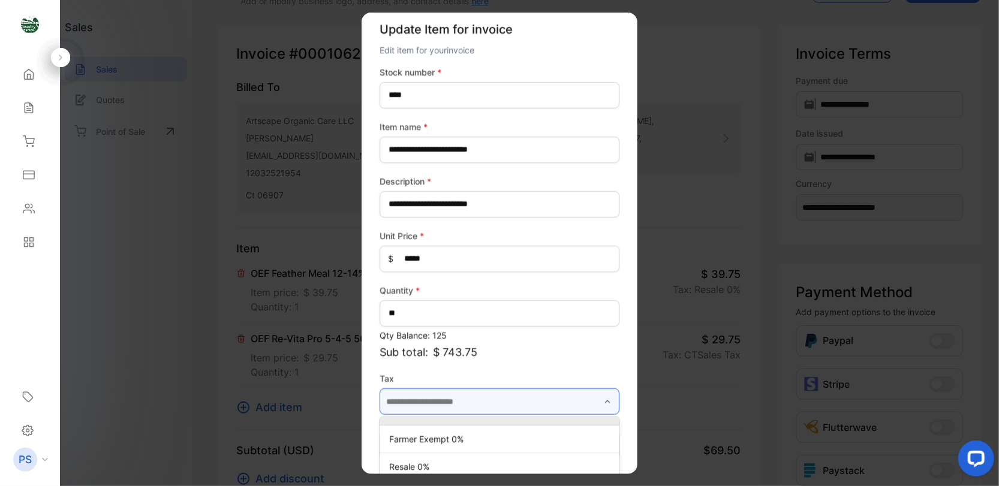
scroll to position [40, 0]
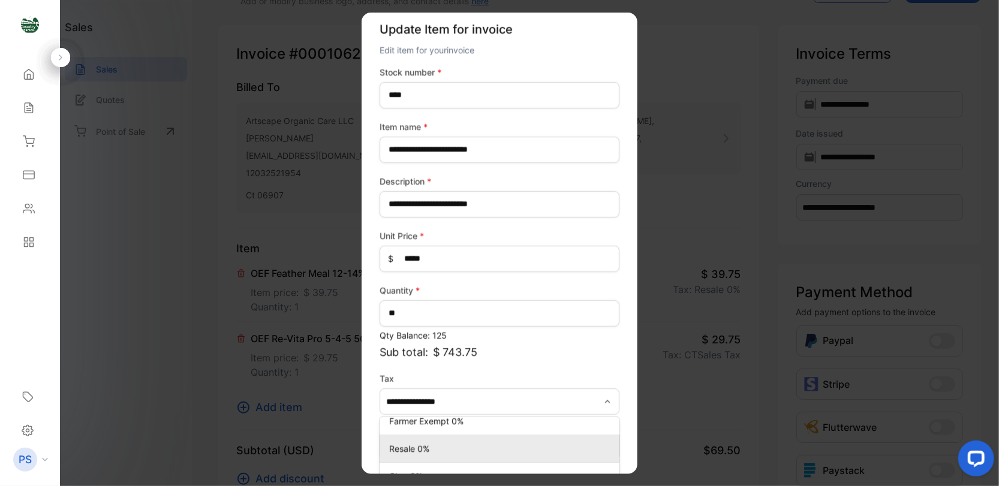
click at [495, 445] on p "Resale 0%" at bounding box center [502, 449] width 226 height 13
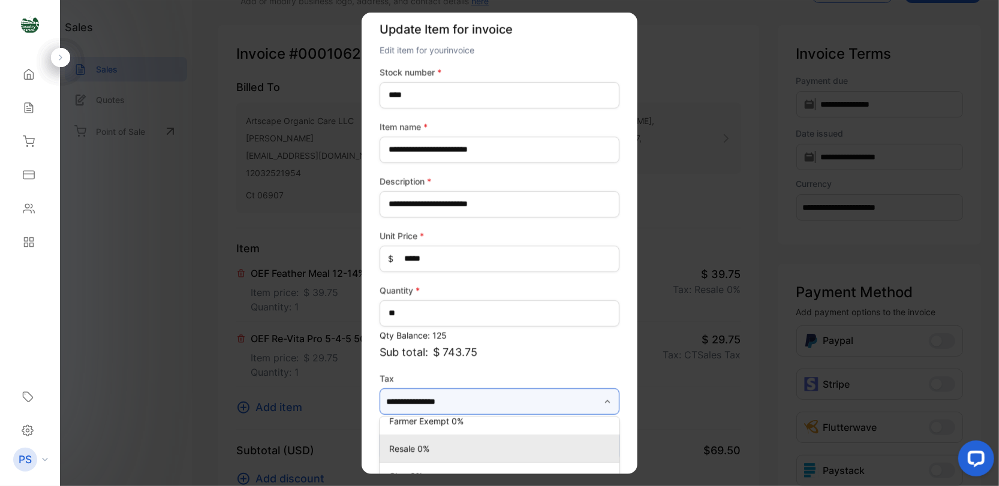
type input "*********"
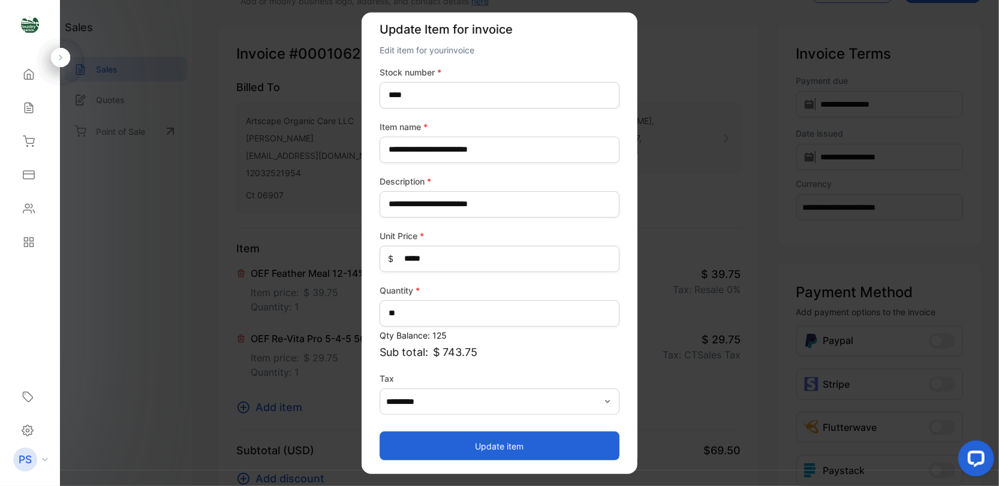
click at [516, 446] on button "Update item" at bounding box center [500, 446] width 240 height 29
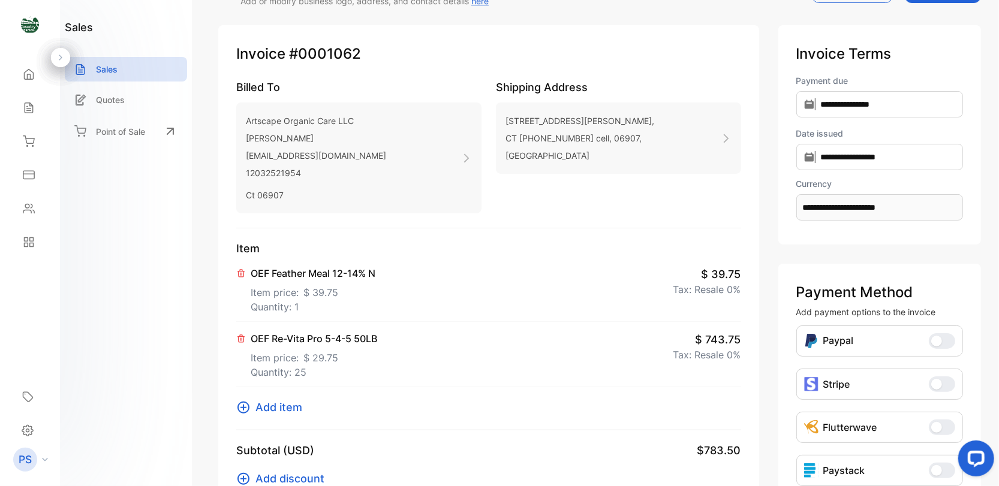
click at [245, 407] on icon at bounding box center [243, 408] width 14 height 14
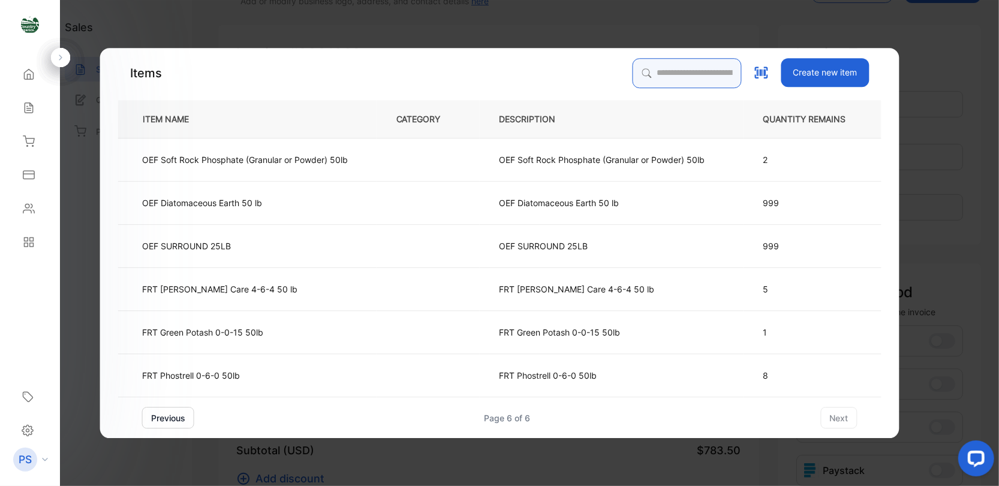
click at [632, 71] on input "search" at bounding box center [686, 73] width 109 height 30
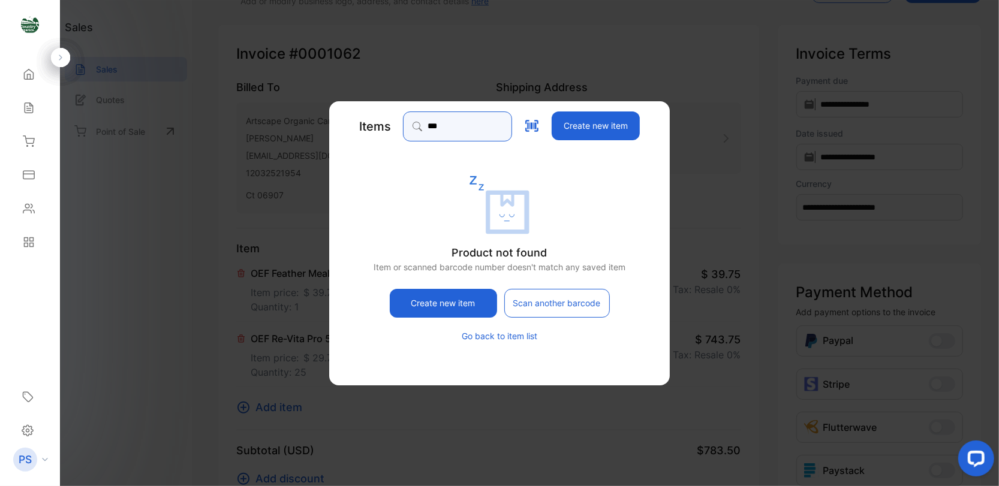
type input "***"
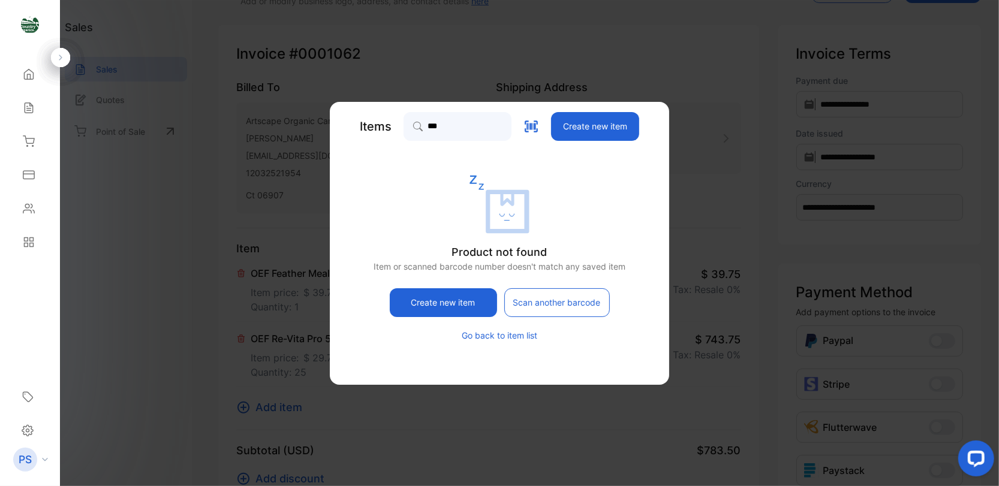
drag, startPoint x: 483, startPoint y: 337, endPoint x: 490, endPoint y: 322, distance: 16.6
click at [484, 335] on button "Go back to item list" at bounding box center [500, 335] width 76 height 13
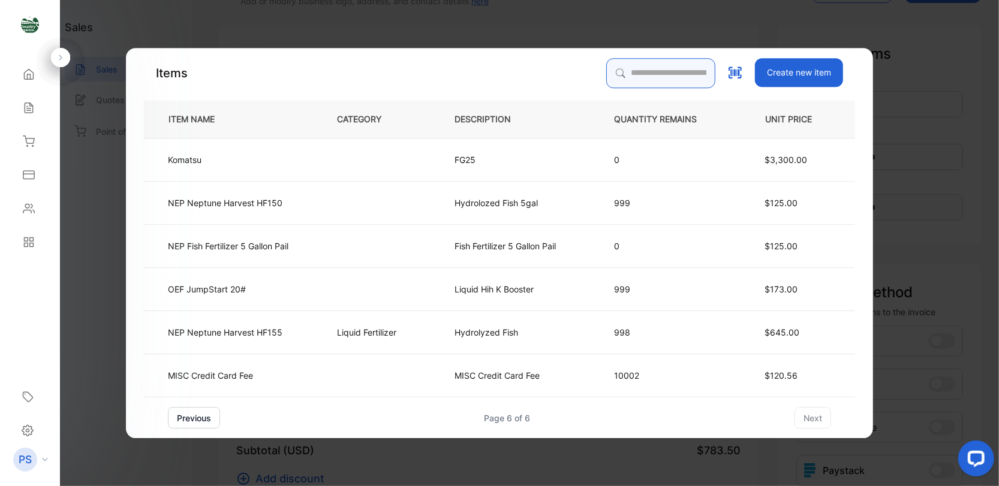
click at [612, 66] on input "search" at bounding box center [660, 73] width 109 height 30
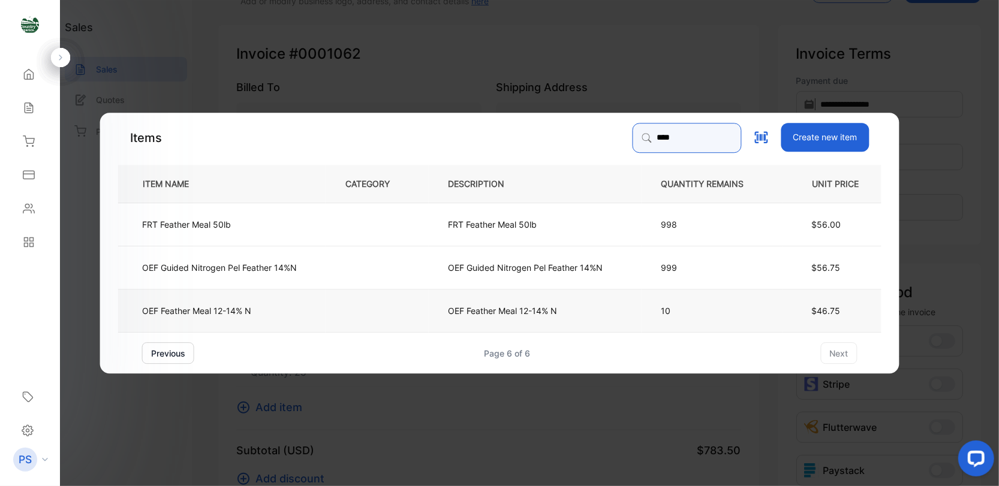
type input "****"
click at [321, 307] on td "OEF Feather Meal 12-14% N" at bounding box center [222, 310] width 208 height 43
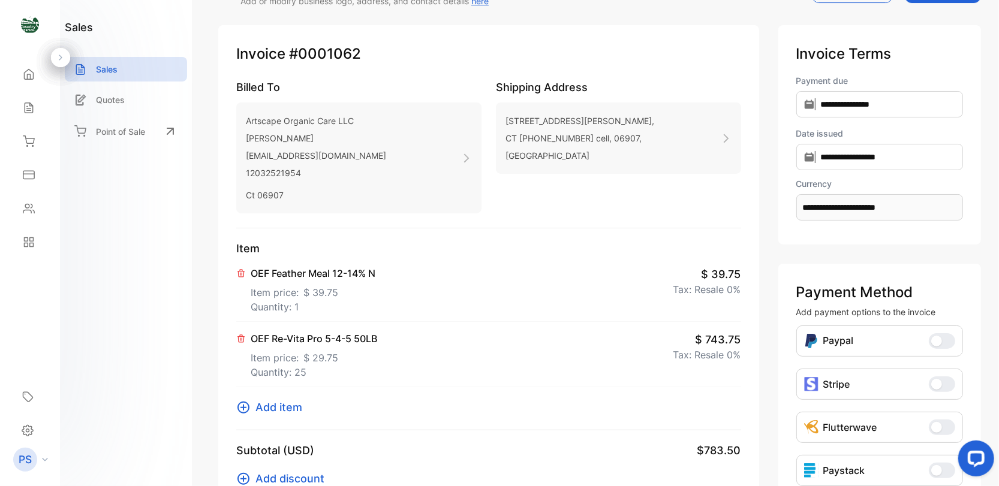
click at [243, 405] on icon at bounding box center [244, 408] width 12 height 12
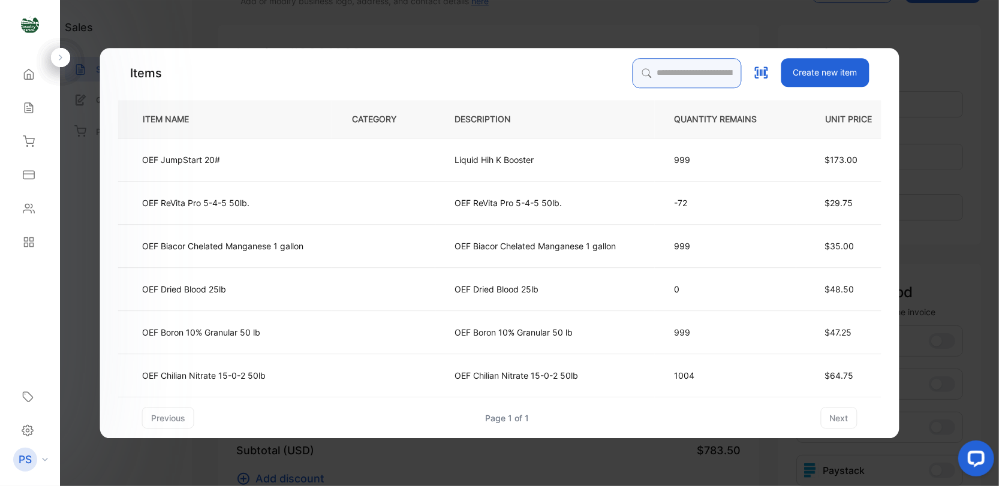
click at [632, 68] on input "search" at bounding box center [686, 73] width 109 height 30
type input "*****"
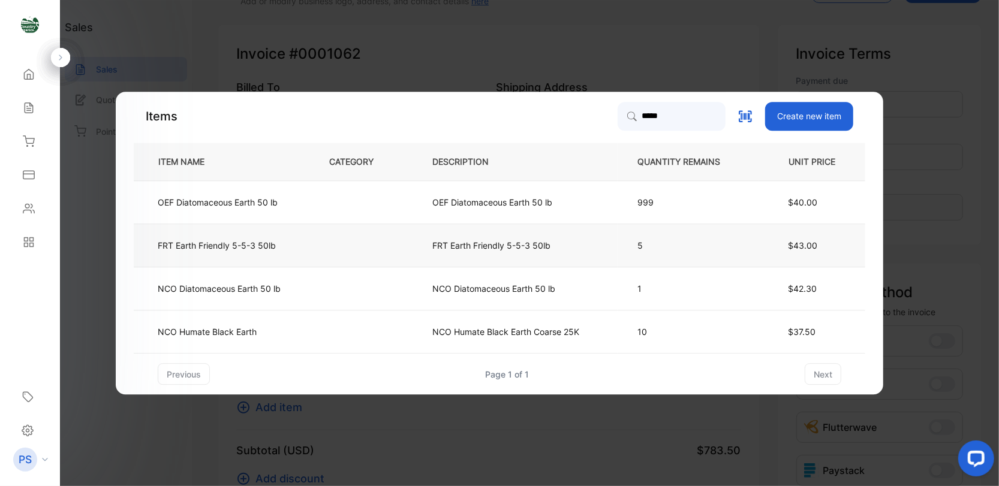
click at [239, 257] on td "FRT Earth Friendly 5-5-3 50lb" at bounding box center [222, 245] width 176 height 43
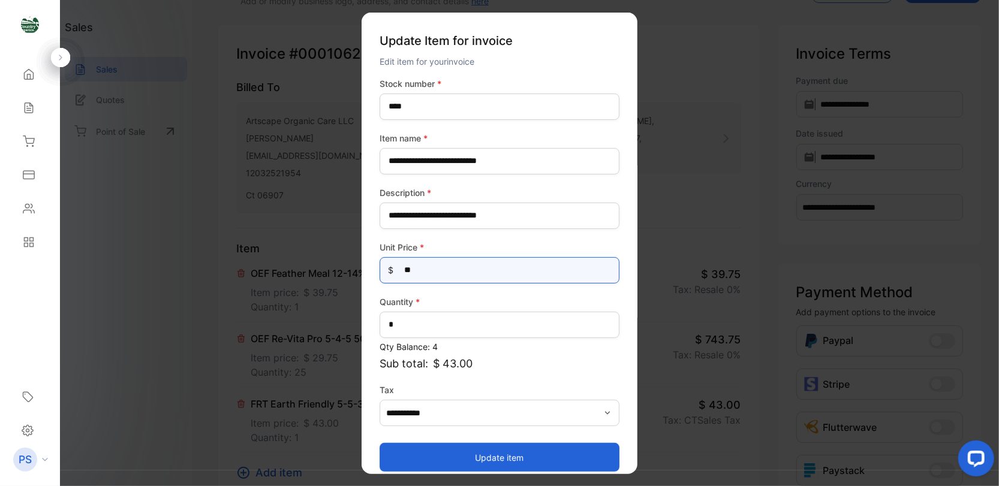
click at [417, 267] on Price-inputprice "**" at bounding box center [500, 270] width 240 height 26
type Price-inputprice "*"
type Price-inputprice "*****"
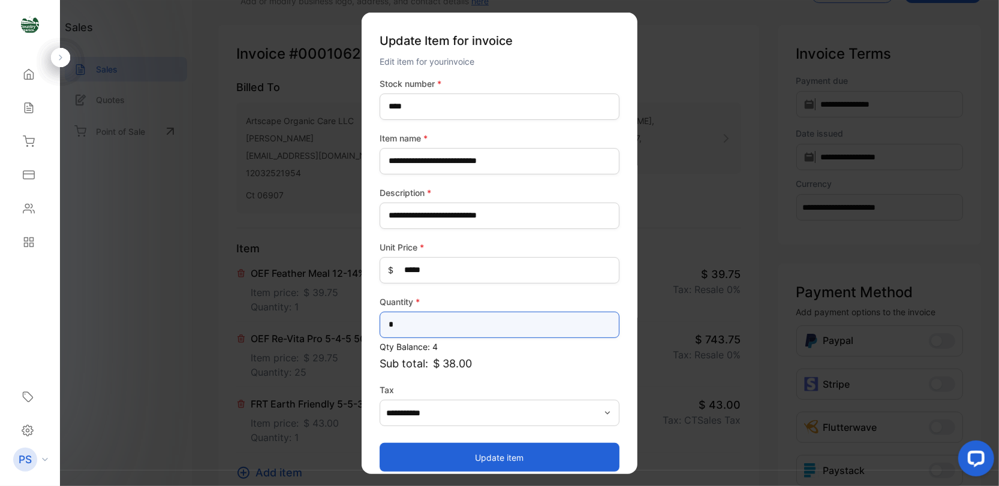
click at [399, 329] on input "*" at bounding box center [500, 324] width 240 height 26
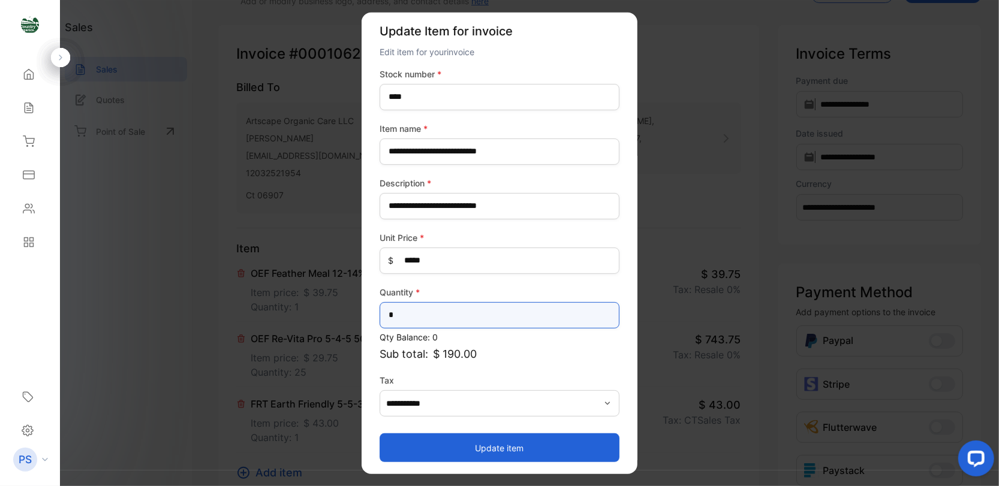
scroll to position [11, 0]
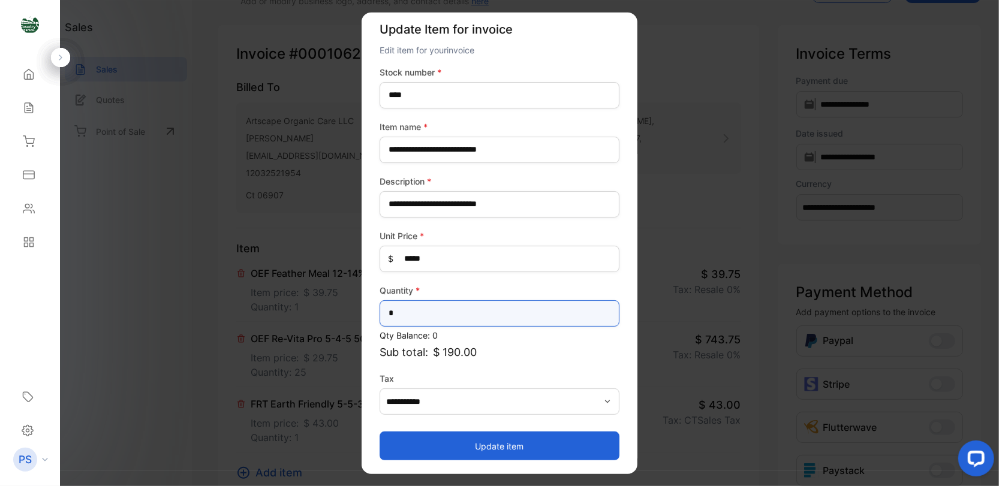
type input "*"
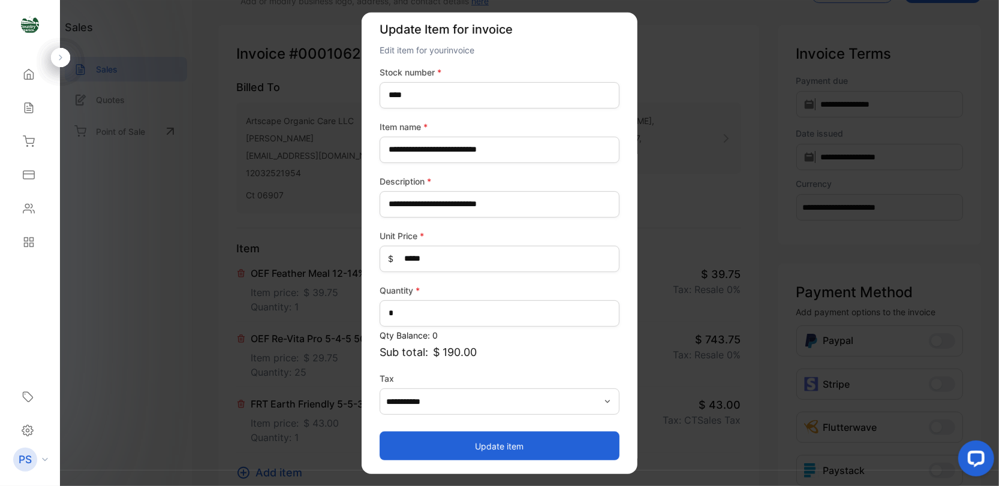
click at [567, 374] on label "Tax" at bounding box center [500, 378] width 240 height 13
click at [605, 401] on icon "button" at bounding box center [607, 401] width 5 height 3
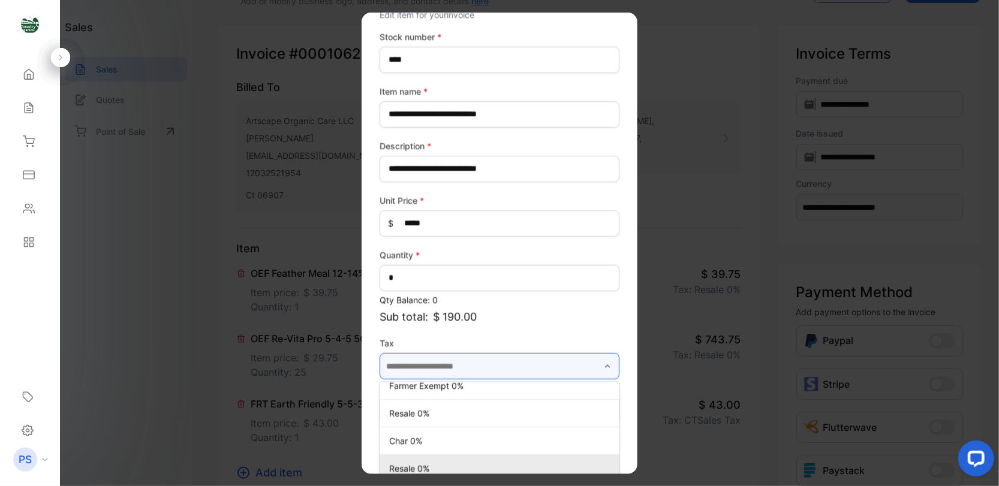
scroll to position [71, 0]
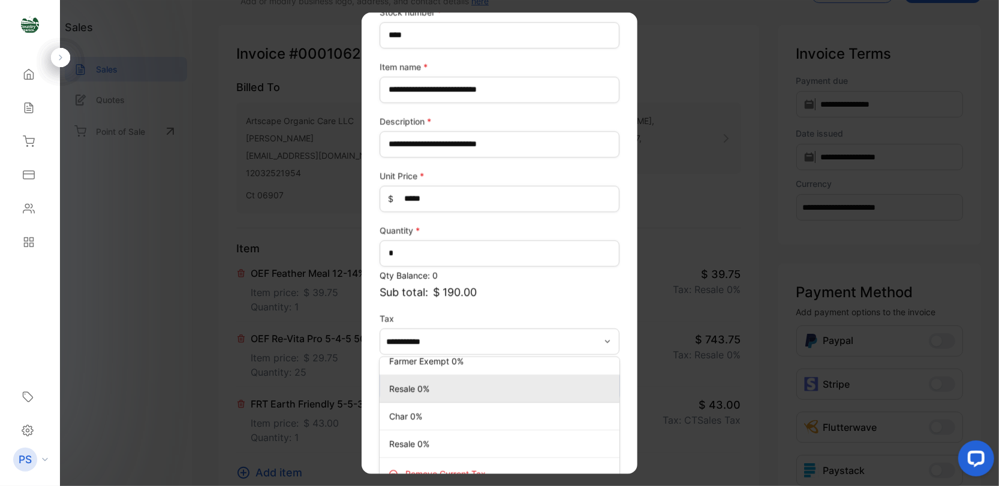
click at [455, 392] on p "Resale 0%" at bounding box center [502, 389] width 226 height 13
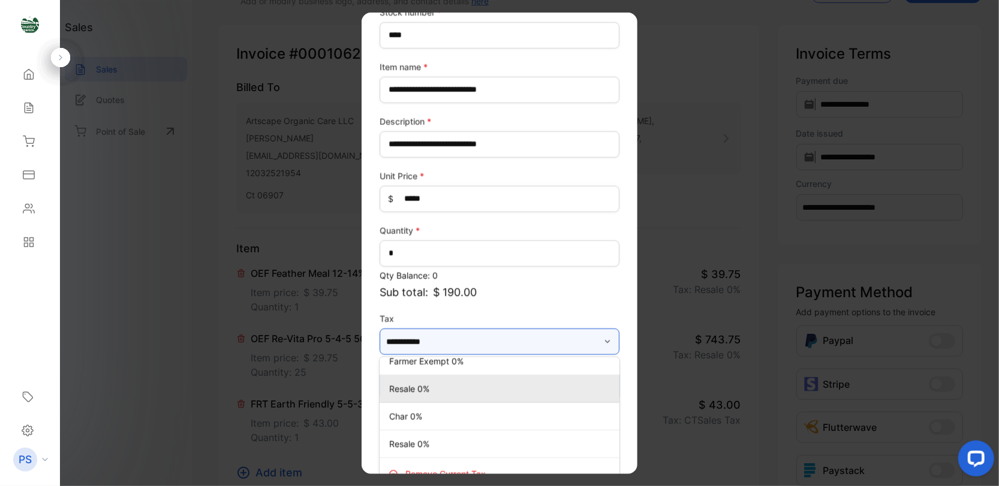
type input "*********"
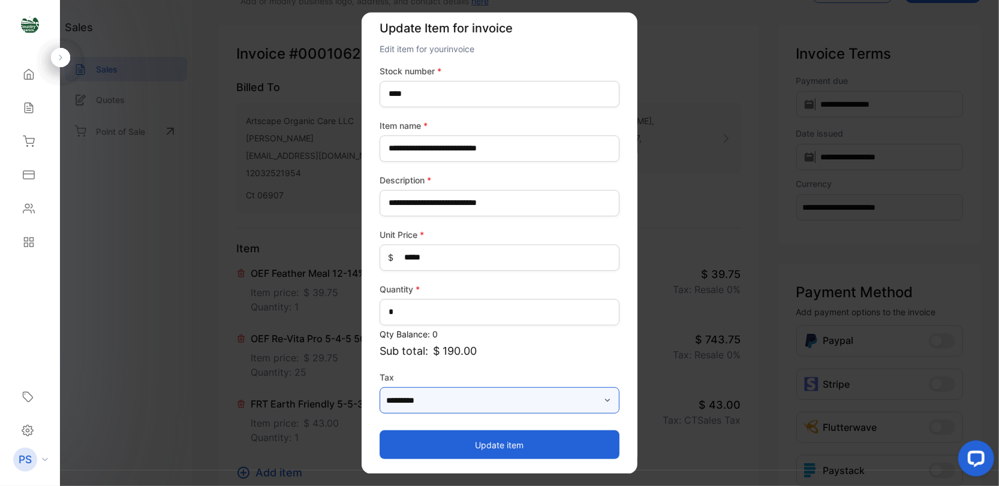
scroll to position [11, 0]
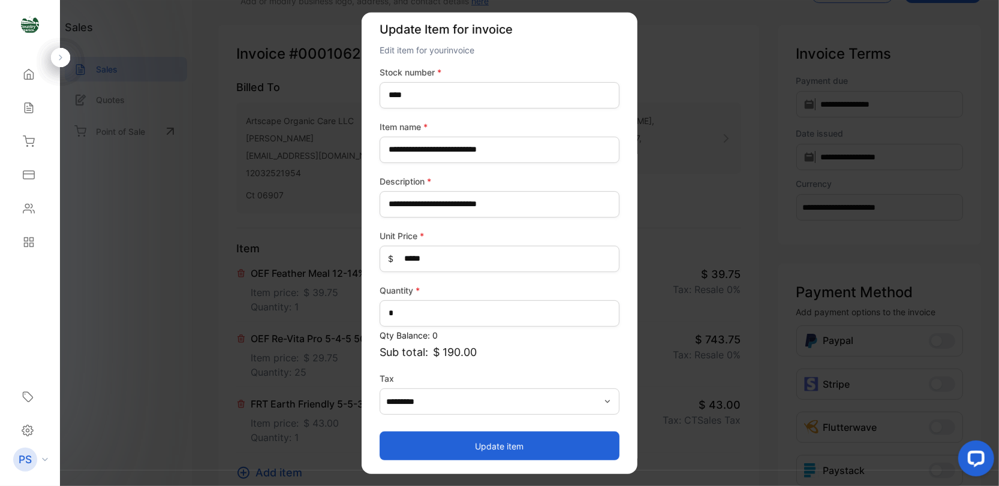
click at [512, 452] on button "Update item" at bounding box center [500, 446] width 240 height 29
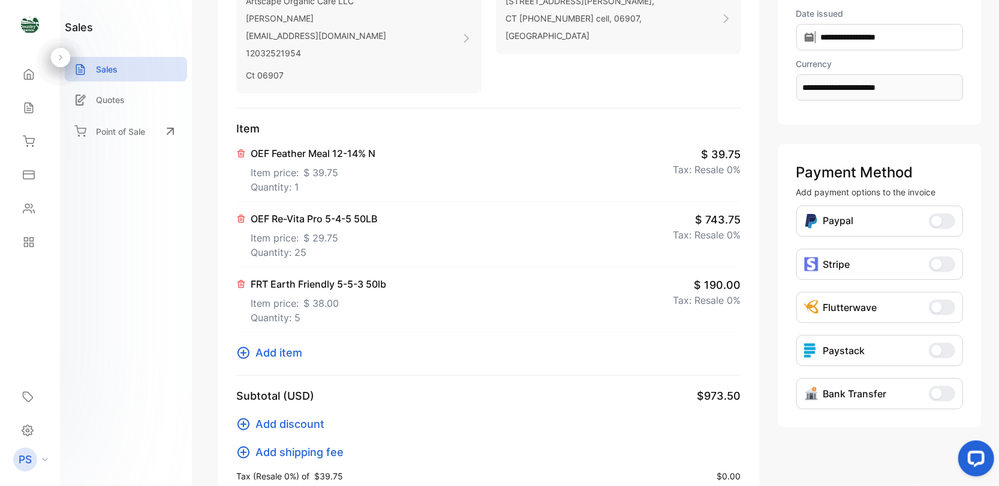
scroll to position [228, 0]
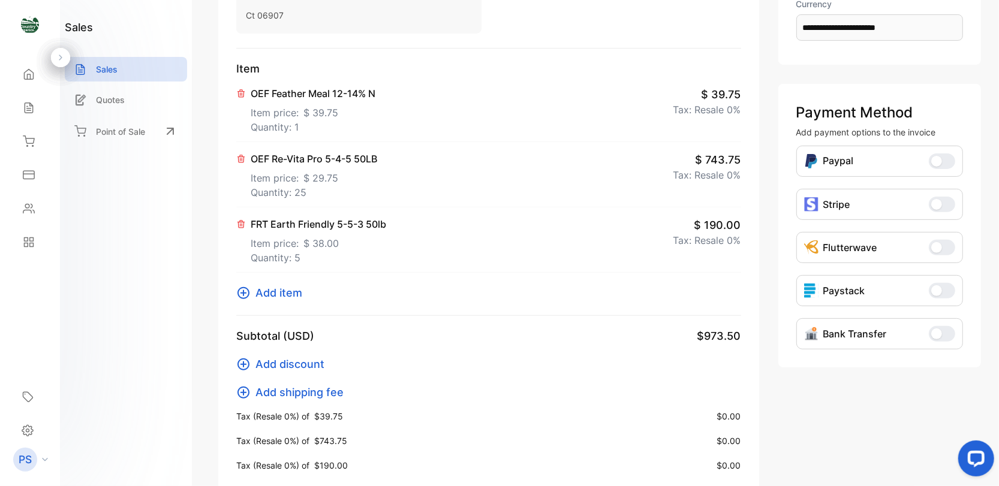
click at [246, 363] on icon at bounding box center [243, 364] width 14 height 14
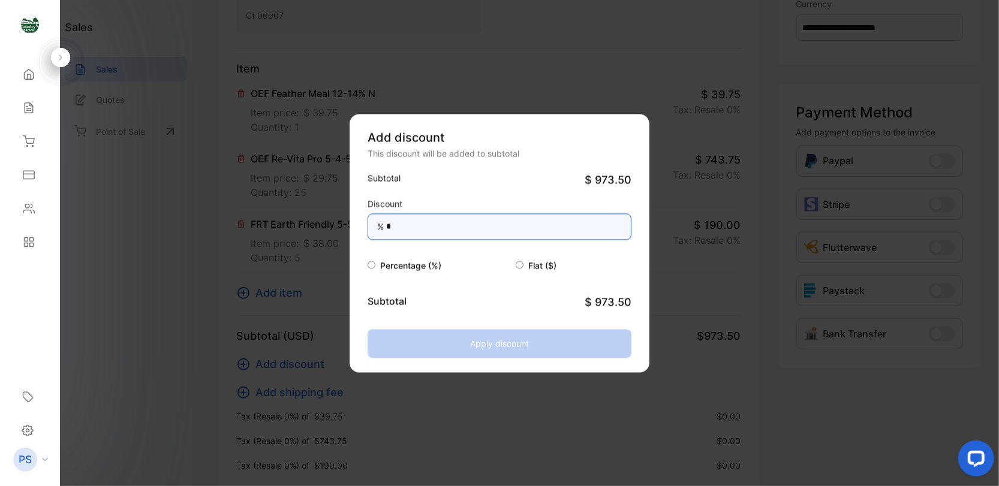
click at [392, 228] on input "*" at bounding box center [500, 227] width 264 height 26
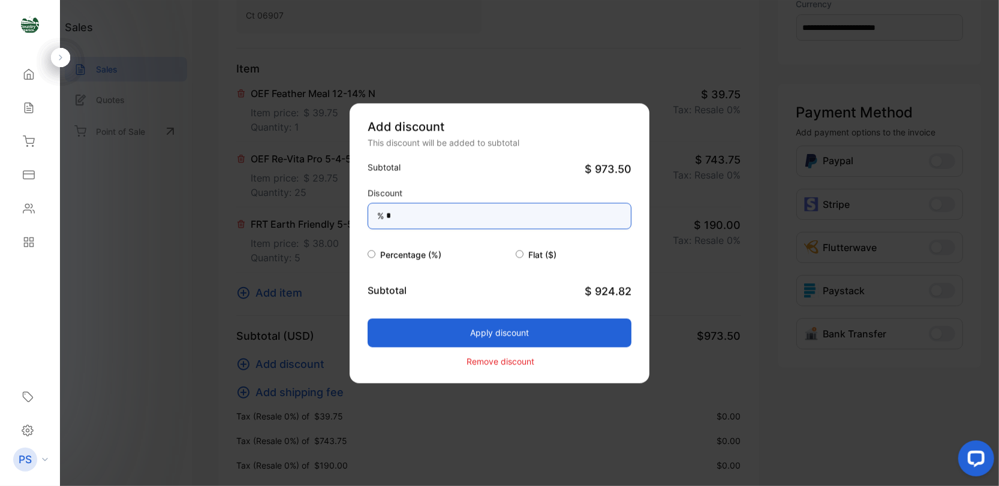
type input "*"
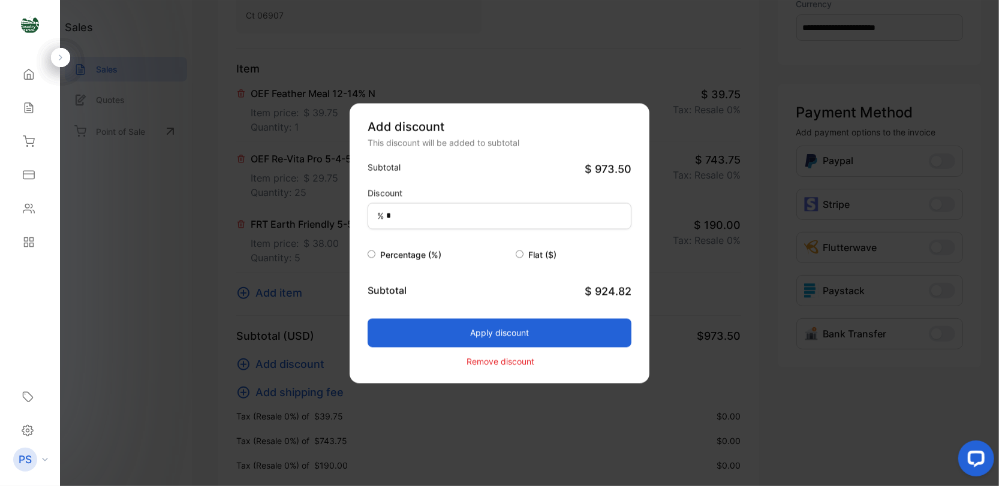
click at [399, 338] on button "Apply discount" at bounding box center [500, 333] width 264 height 29
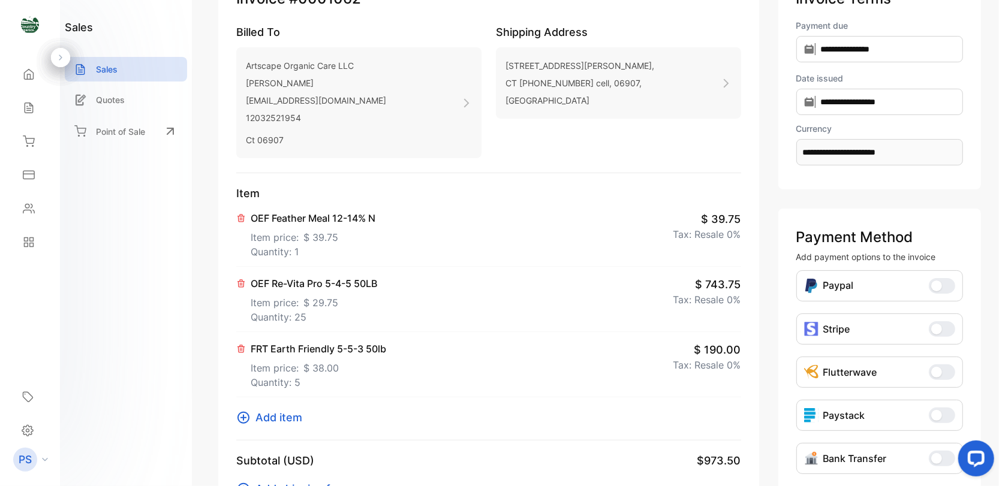
scroll to position [0, 0]
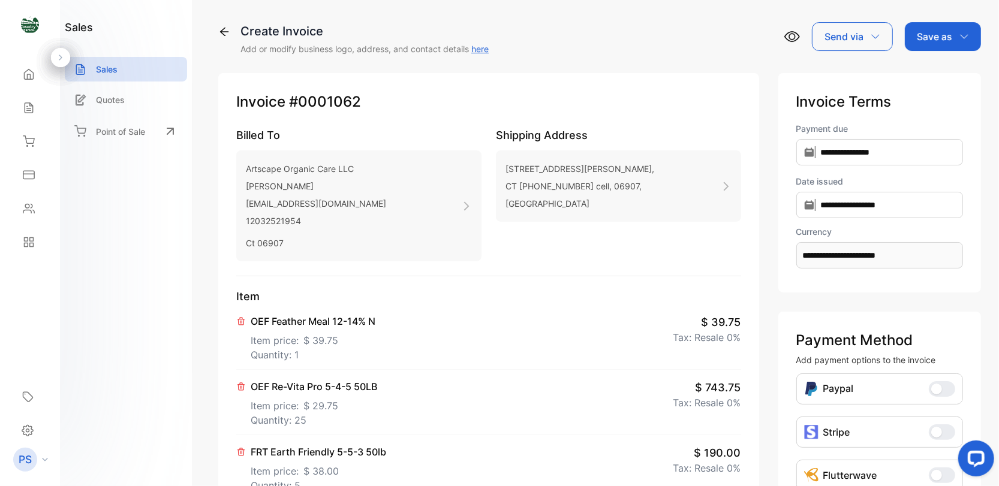
click at [939, 34] on p "Save as" at bounding box center [934, 36] width 35 height 14
click at [930, 79] on div "Invoice" at bounding box center [940, 76] width 69 height 24
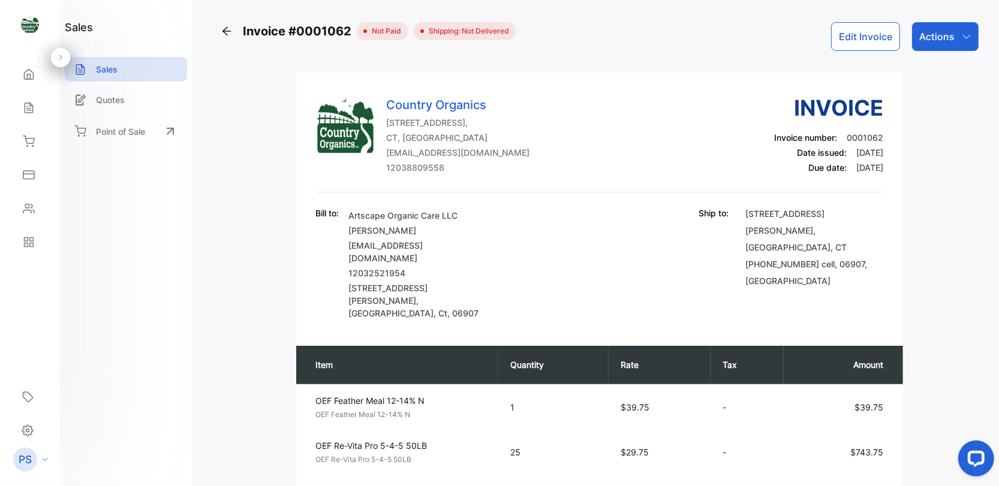
click at [941, 37] on p "Actions" at bounding box center [937, 36] width 35 height 14
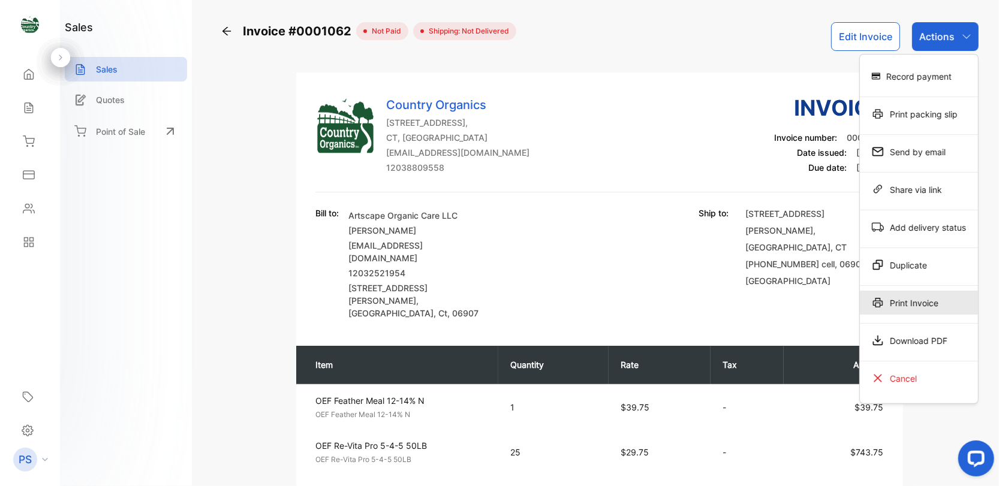
click at [893, 301] on div "Print Invoice" at bounding box center [919, 303] width 118 height 24
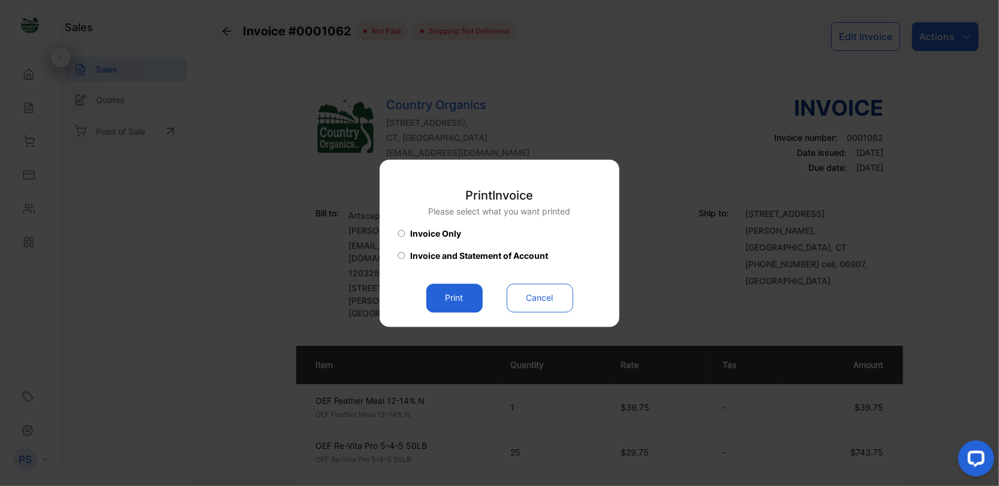
click at [441, 305] on button "Print" at bounding box center [454, 298] width 56 height 29
